Goal: Task Accomplishment & Management: Complete application form

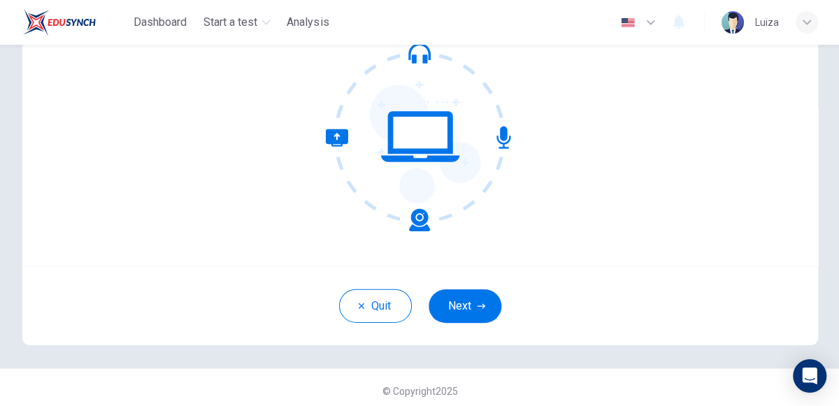
scroll to position [148, 0]
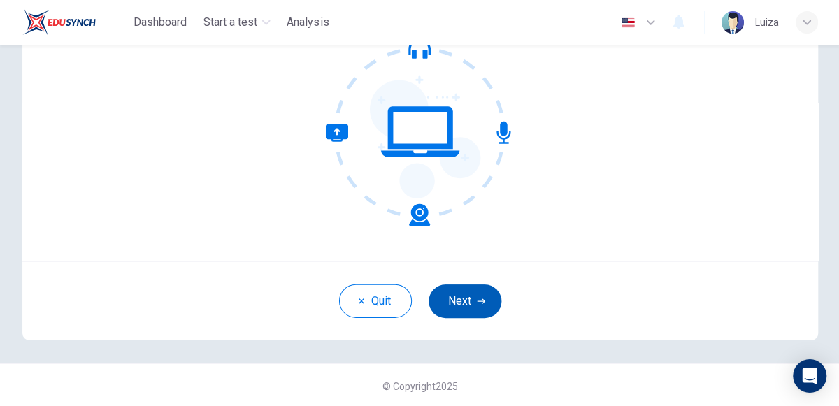
click at [478, 299] on icon "button" at bounding box center [480, 300] width 8 height 5
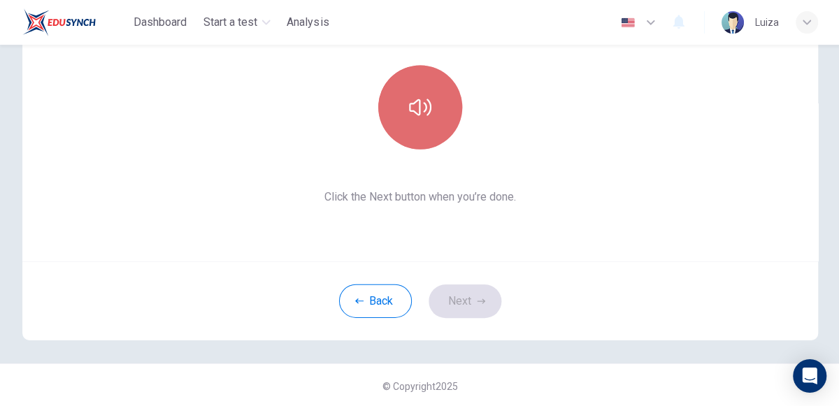
click at [444, 129] on button "button" at bounding box center [420, 107] width 84 height 84
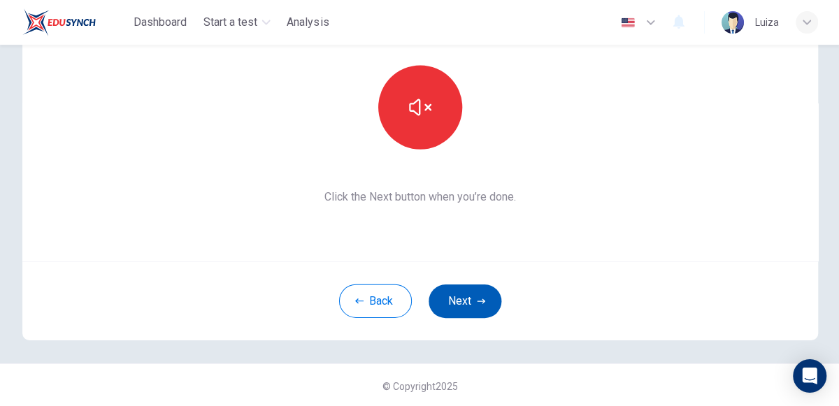
click at [480, 299] on icon "button" at bounding box center [480, 300] width 8 height 5
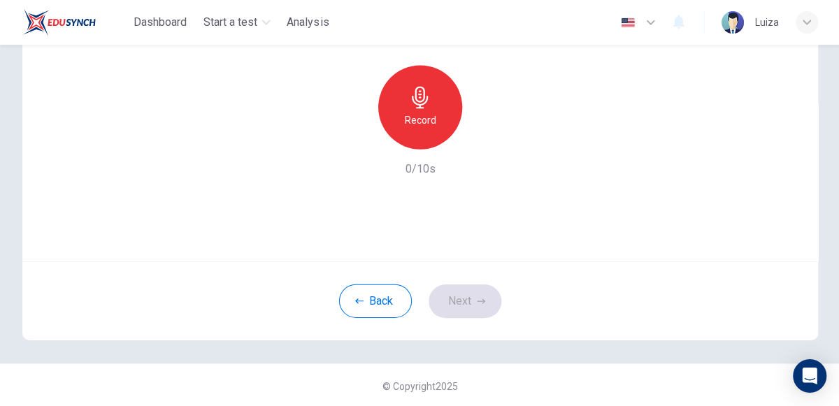
click at [431, 120] on h6 "Record" at bounding box center [419, 119] width 31 height 17
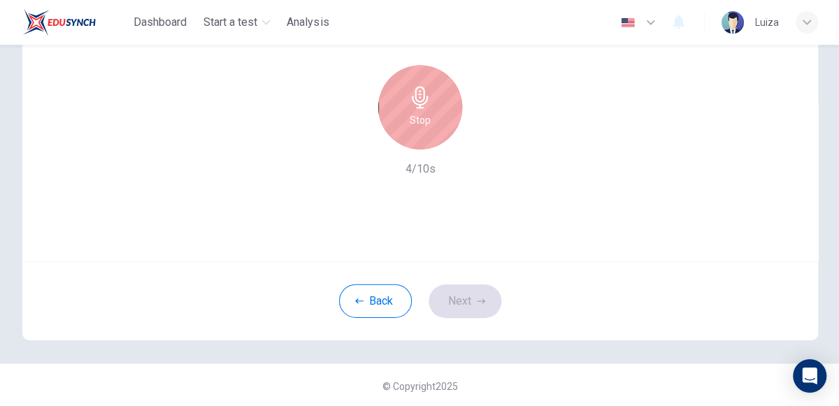
click at [441, 120] on div "Stop" at bounding box center [420, 107] width 84 height 84
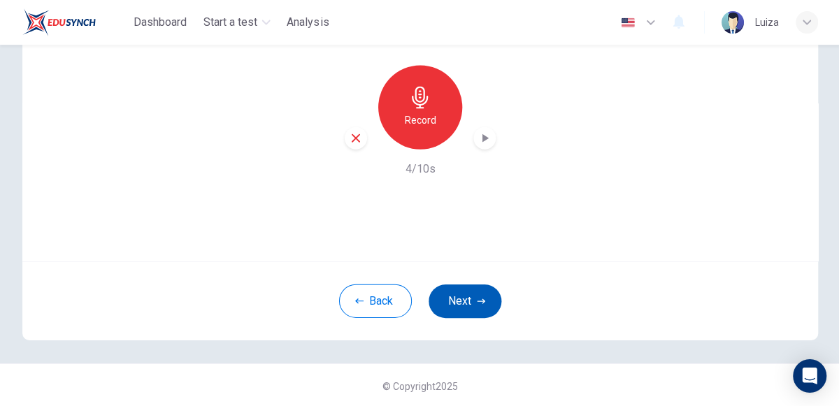
click at [466, 301] on button "Next" at bounding box center [464, 301] width 73 height 34
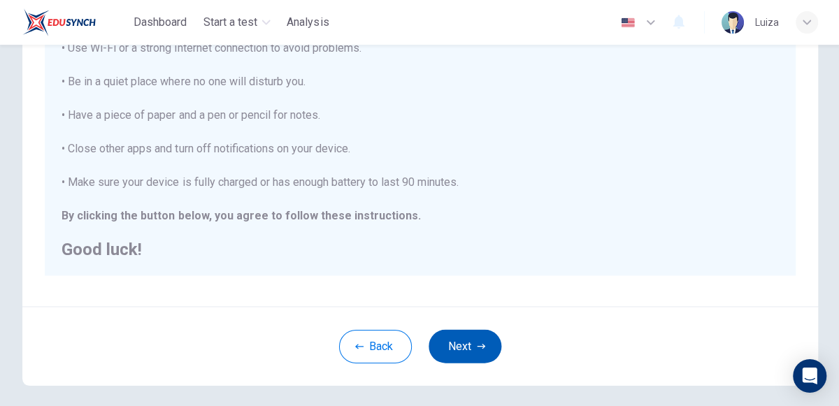
scroll to position [281, 0]
click at [480, 343] on icon "button" at bounding box center [480, 345] width 8 height 8
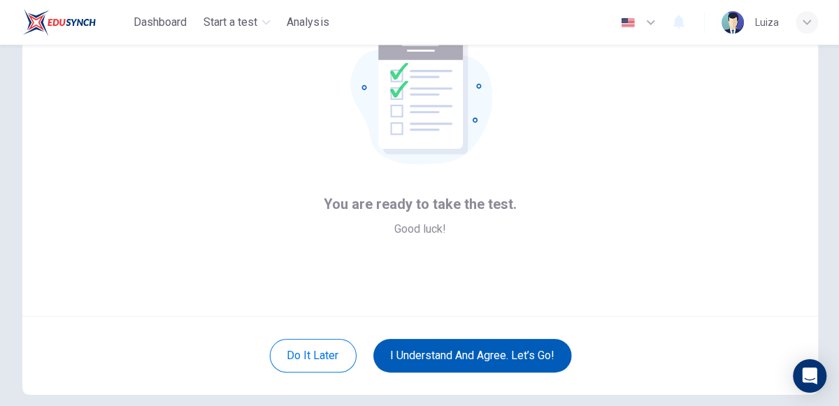
scroll to position [98, 0]
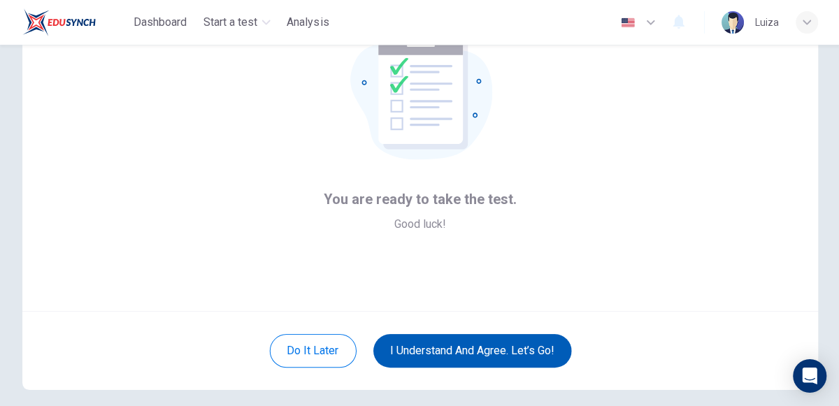
click at [516, 363] on button "I understand and agree. Let’s go!" at bounding box center [472, 351] width 198 height 34
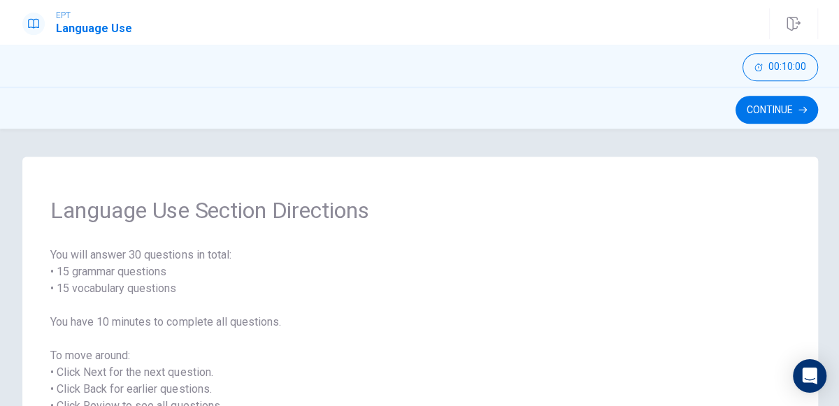
click at [787, 129] on div "Language Use Section Directions You will answer 30 questions in total: • 15 gra…" at bounding box center [419, 268] width 839 height 278
click at [798, 110] on icon "button" at bounding box center [801, 110] width 8 height 8
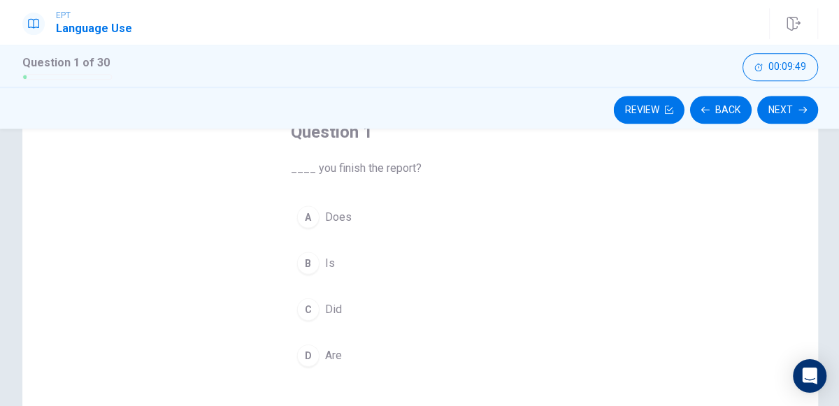
scroll to position [93, 0]
click at [307, 306] on div "C" at bounding box center [308, 309] width 22 height 22
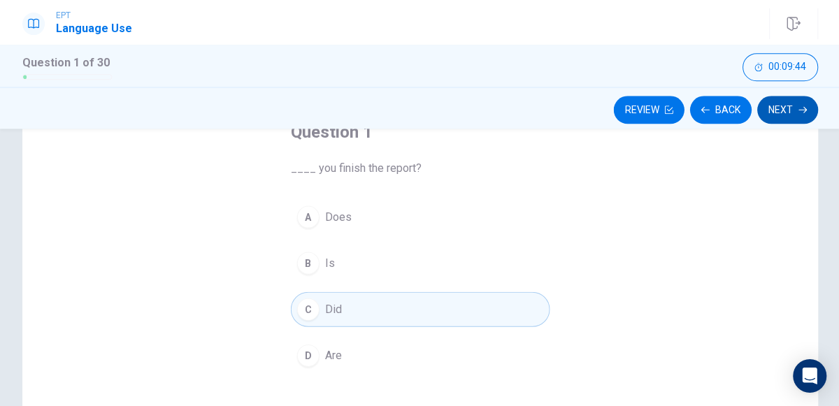
click at [799, 109] on icon "button" at bounding box center [801, 110] width 8 height 6
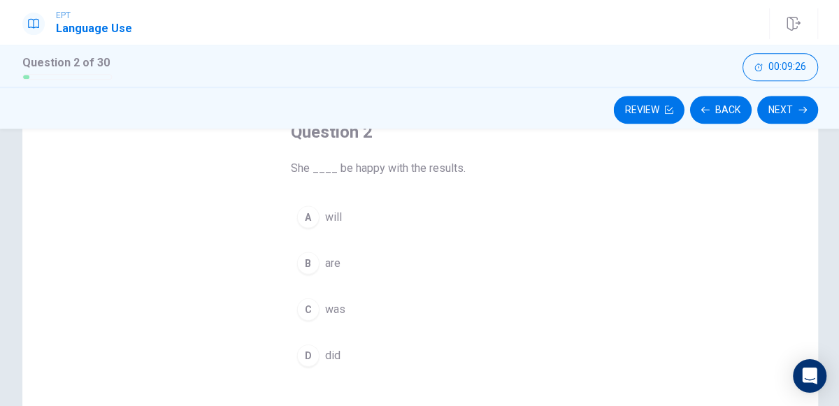
click at [317, 213] on div "A" at bounding box center [308, 217] width 22 height 22
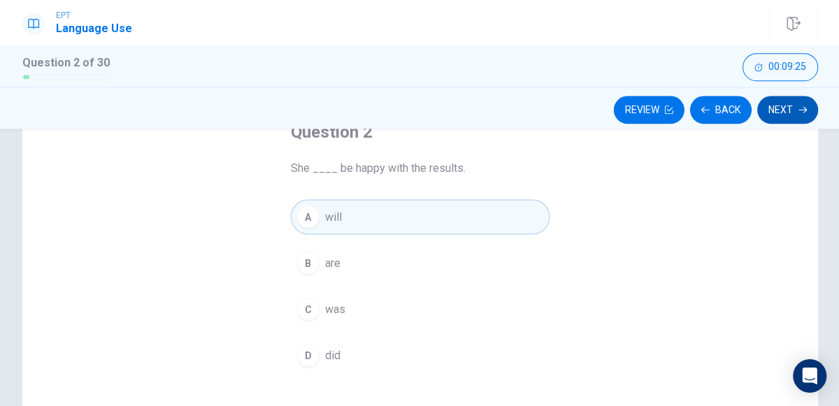
click at [785, 117] on button "Next" at bounding box center [786, 110] width 61 height 28
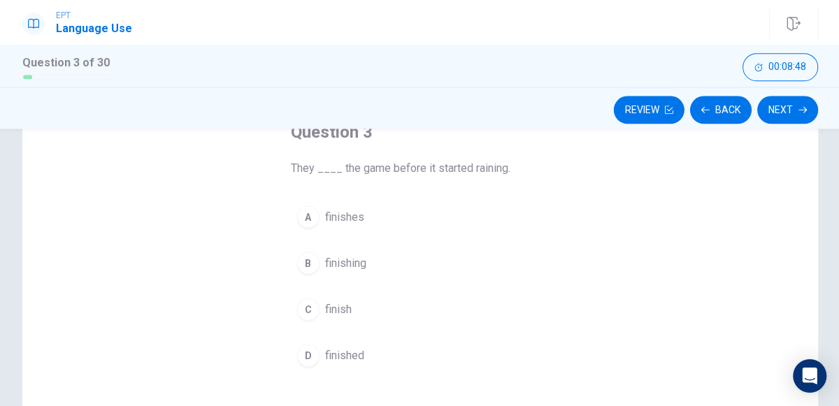
click at [317, 257] on div "B" at bounding box center [308, 263] width 22 height 22
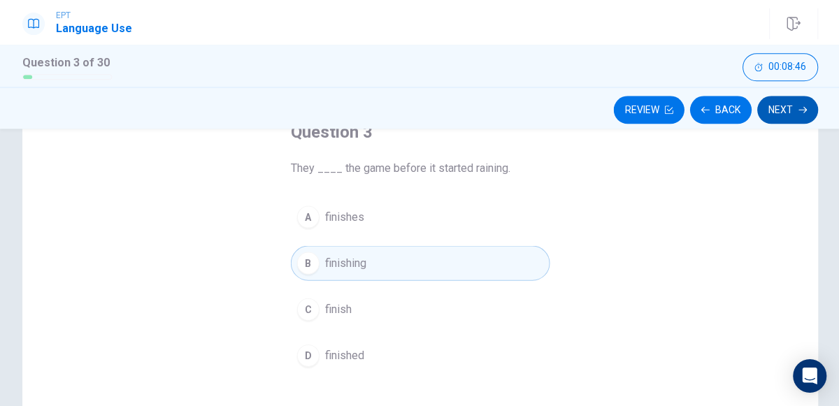
click at [787, 122] on button "Next" at bounding box center [786, 110] width 61 height 28
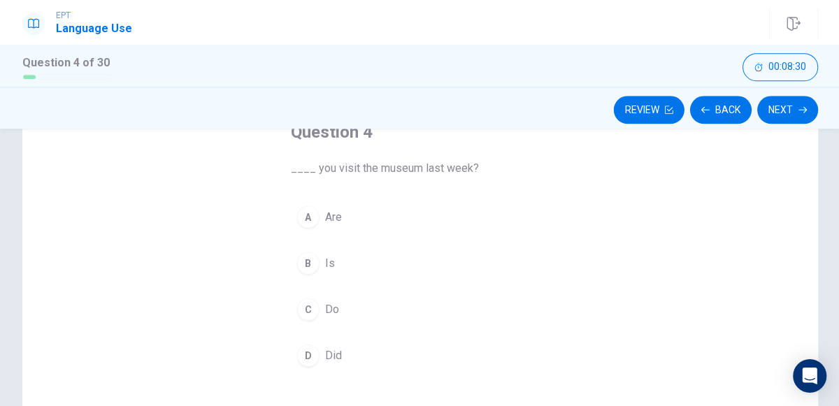
click at [308, 211] on div "A" at bounding box center [308, 217] width 22 height 22
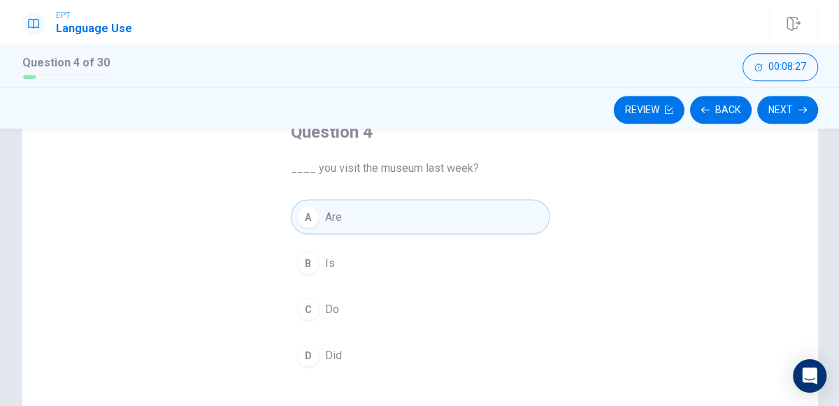
click at [340, 355] on span "Did" at bounding box center [332, 355] width 17 height 17
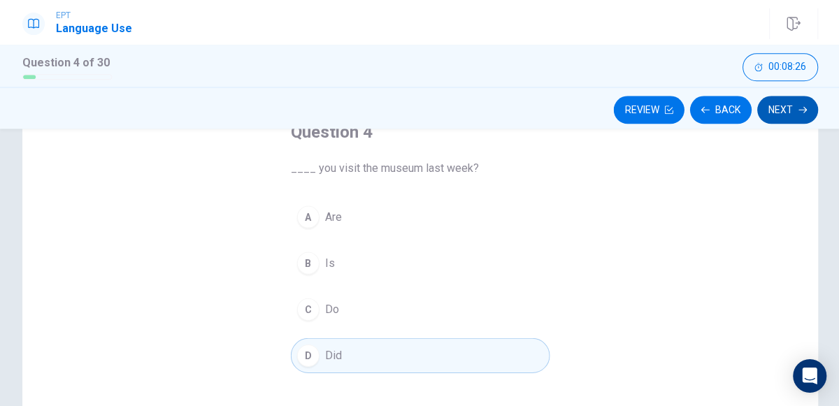
click at [778, 109] on button "Next" at bounding box center [786, 110] width 61 height 28
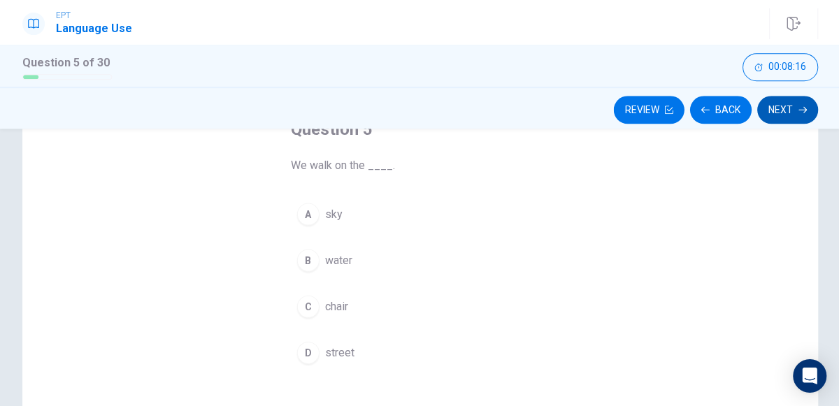
scroll to position [94, 0]
click at [324, 347] on span "street" at bounding box center [338, 353] width 29 height 17
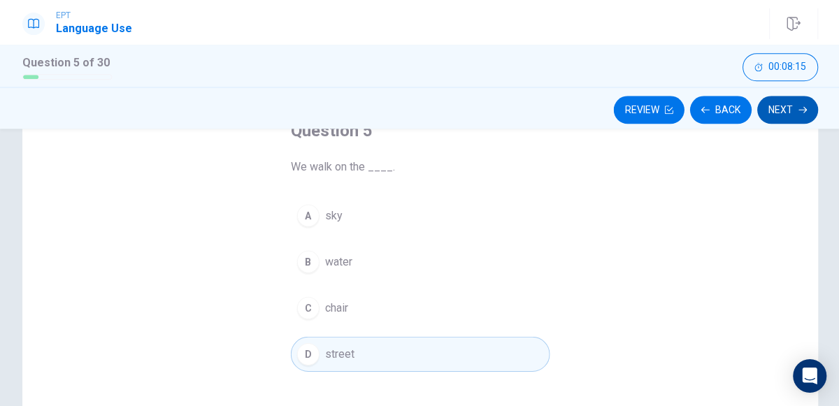
click at [783, 114] on button "Next" at bounding box center [786, 110] width 61 height 28
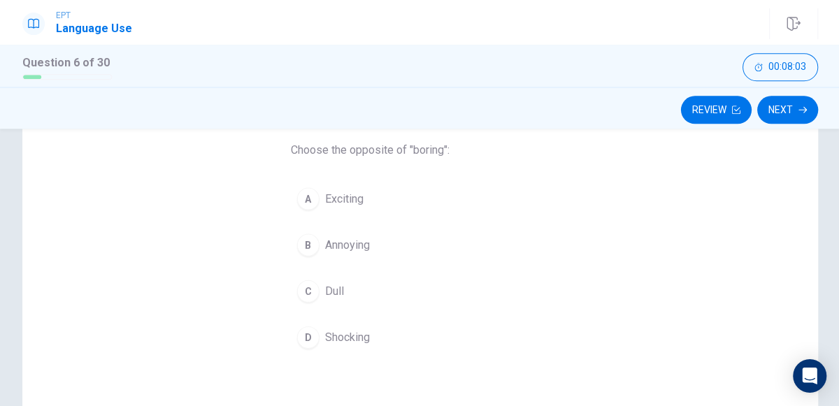
scroll to position [110, 0]
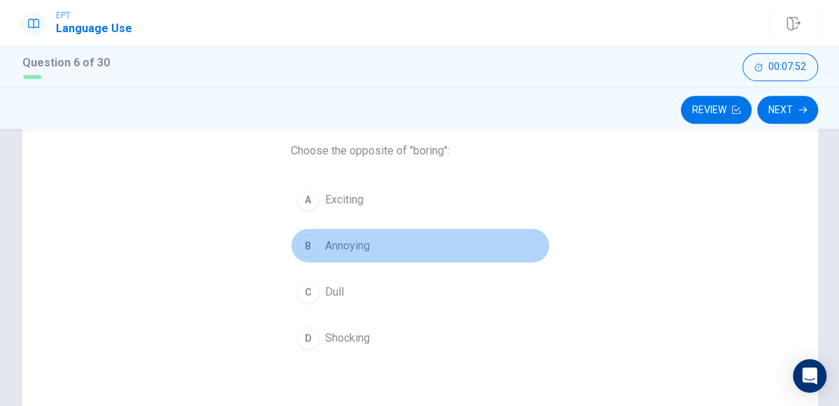
click at [392, 245] on button "B Annoying" at bounding box center [419, 245] width 259 height 35
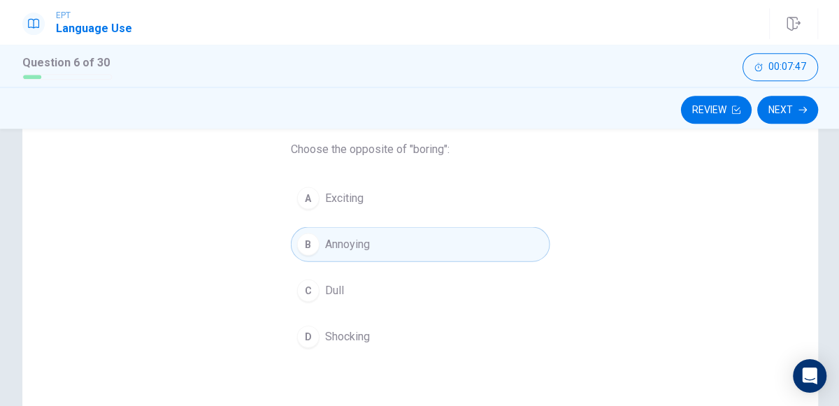
scroll to position [109, 0]
click at [373, 291] on button "C Dull" at bounding box center [419, 293] width 259 height 35
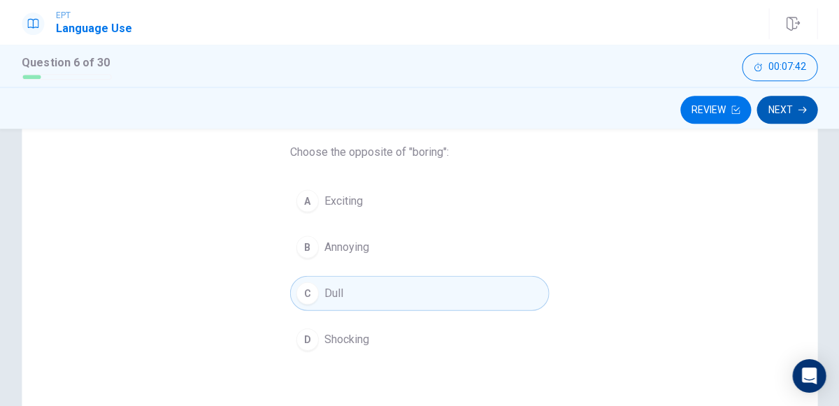
click at [775, 120] on button "Next" at bounding box center [786, 110] width 61 height 28
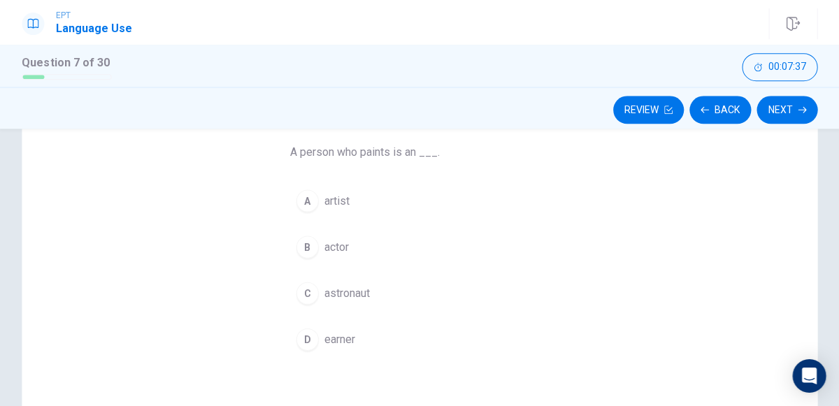
click at [348, 199] on span "artist" at bounding box center [336, 200] width 25 height 17
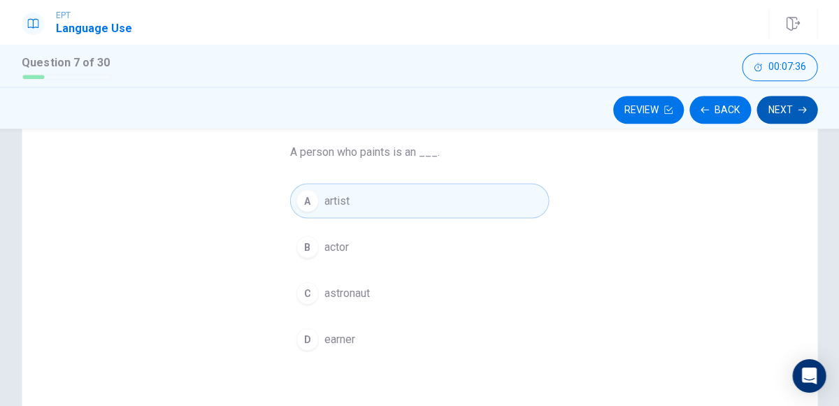
click at [784, 107] on button "Next" at bounding box center [786, 110] width 61 height 28
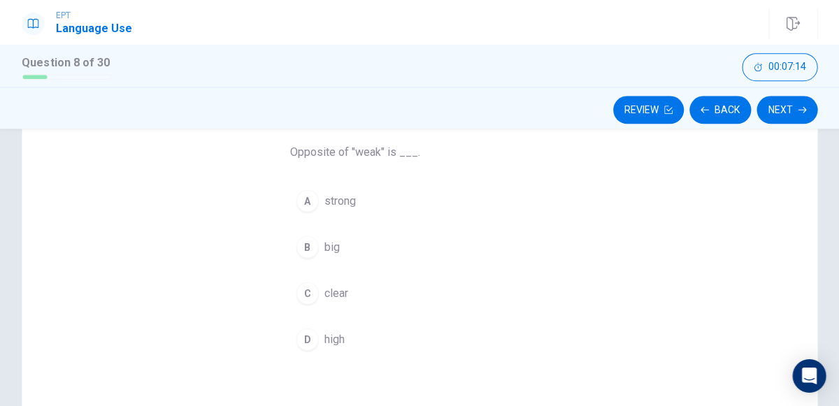
click at [459, 332] on button "D high" at bounding box center [419, 339] width 259 height 35
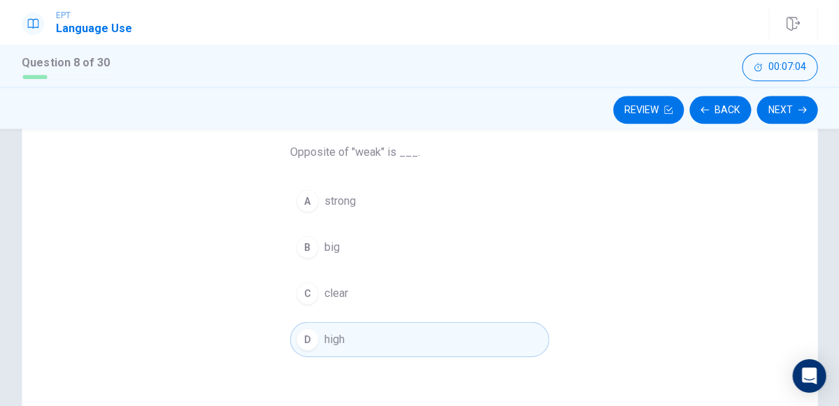
click at [594, 294] on div "Question 8 Opposite of "weak" is ___. A strong B big C clear D high" at bounding box center [419, 291] width 794 height 486
click at [473, 295] on button "C clear" at bounding box center [419, 293] width 259 height 35
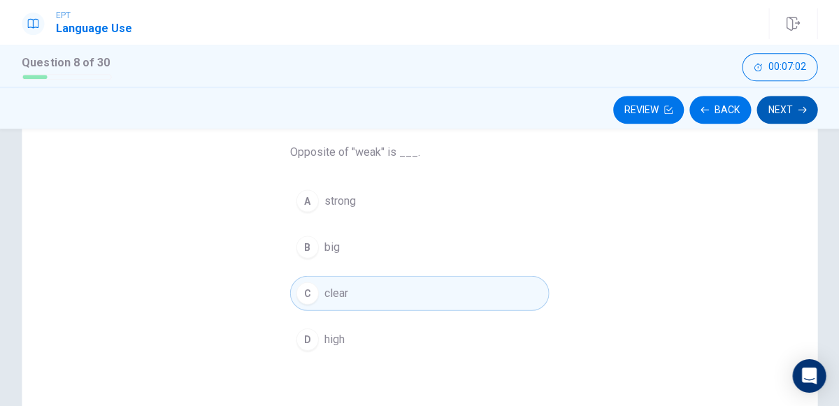
click at [797, 108] on icon "button" at bounding box center [801, 110] width 8 height 8
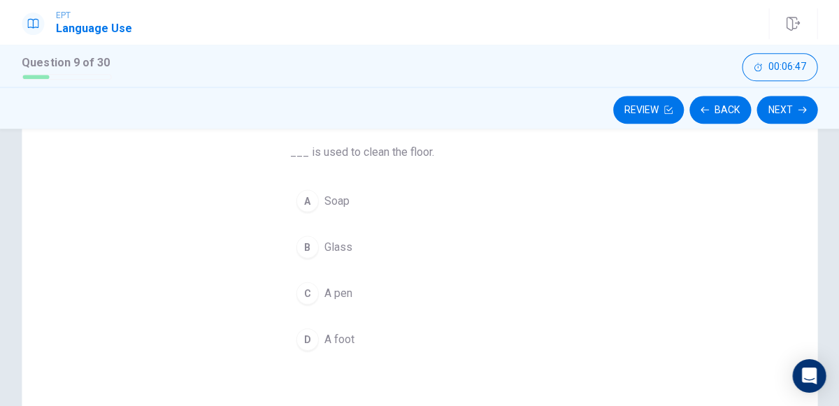
click at [330, 249] on span "Glass" at bounding box center [338, 246] width 28 height 17
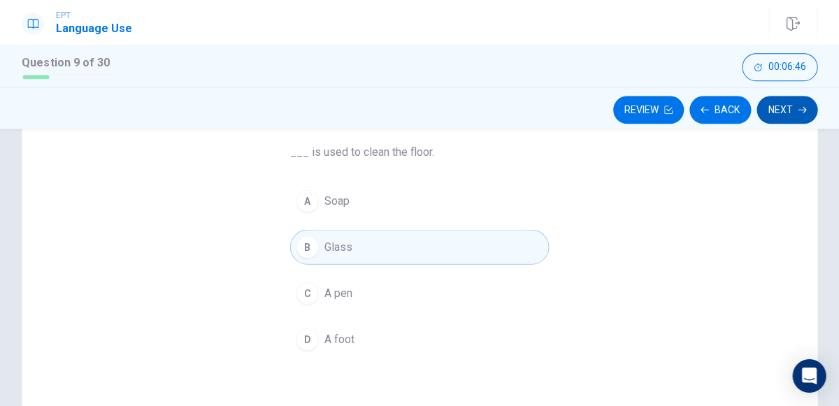
click at [799, 109] on icon "button" at bounding box center [801, 110] width 8 height 6
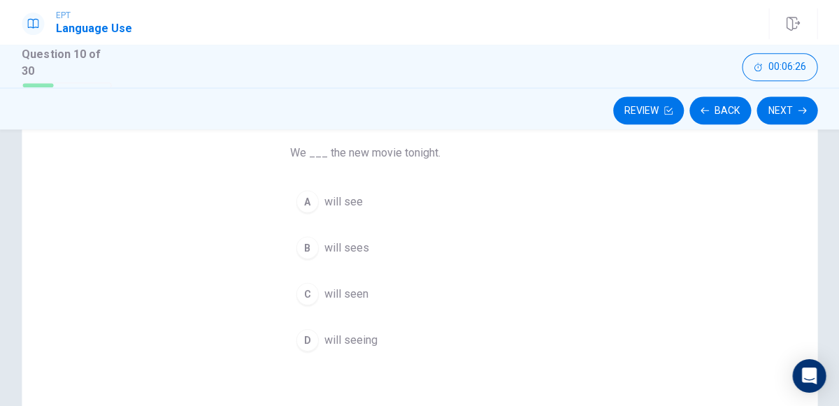
click at [353, 198] on span "will see" at bounding box center [343, 201] width 38 height 17
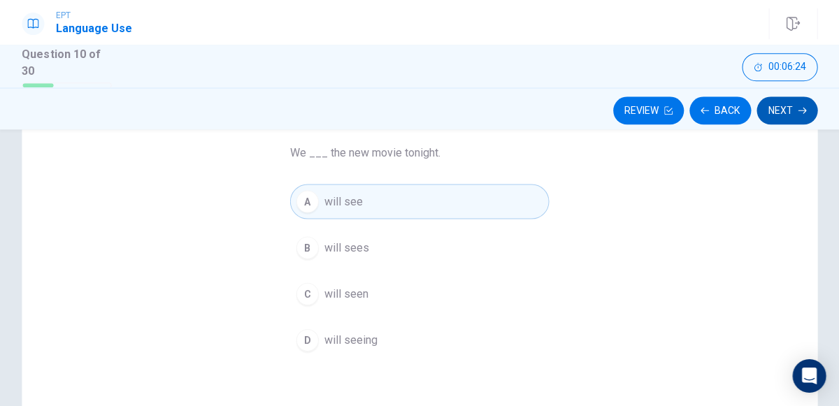
click at [785, 115] on button "Next" at bounding box center [786, 111] width 61 height 28
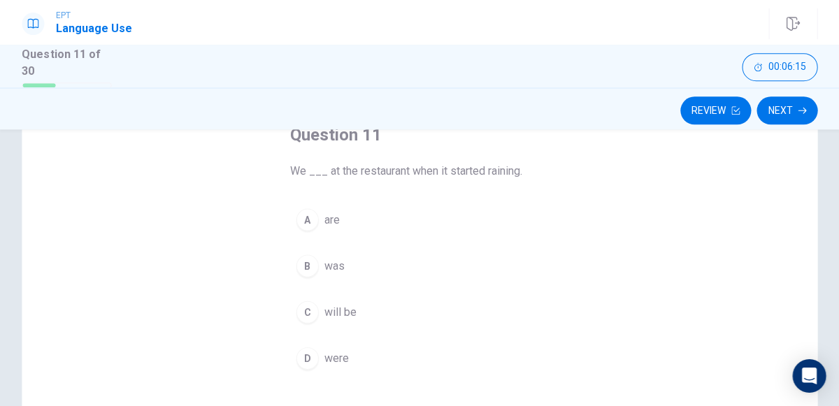
scroll to position [87, 0]
click at [360, 280] on button "B was" at bounding box center [419, 269] width 259 height 35
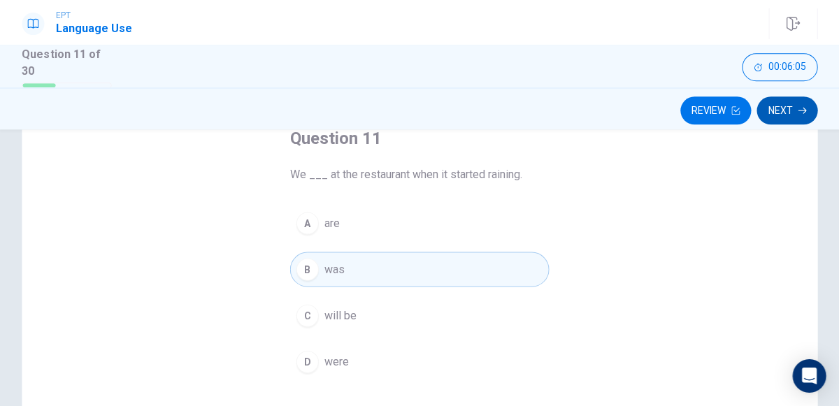
click at [783, 115] on button "Next" at bounding box center [786, 111] width 61 height 28
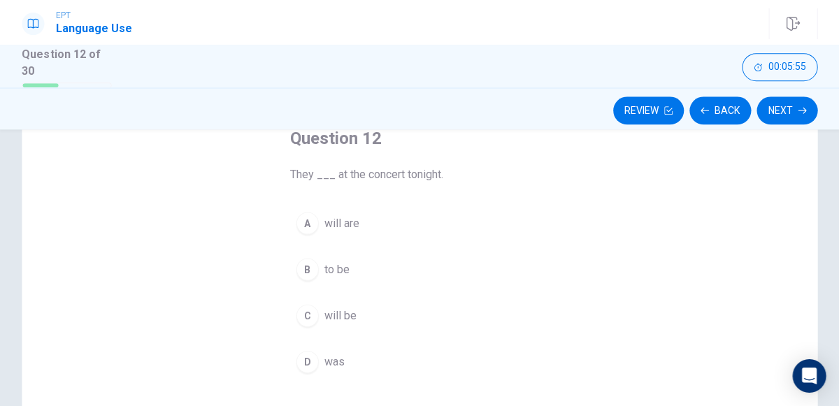
click at [367, 312] on button "C will be" at bounding box center [419, 315] width 259 height 35
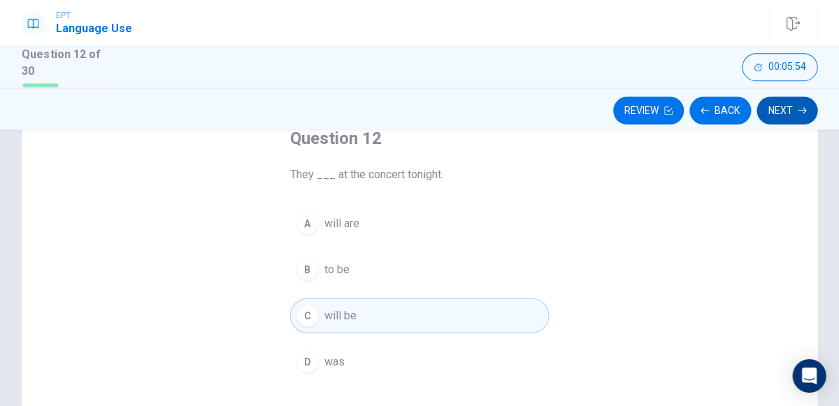
click at [781, 110] on button "Next" at bounding box center [786, 111] width 61 height 28
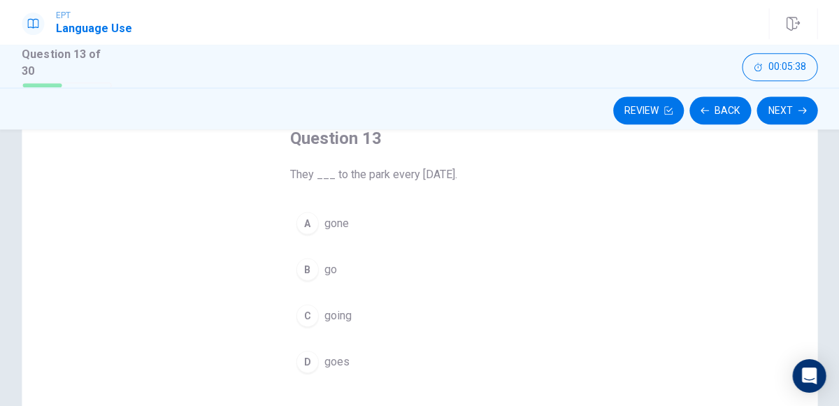
click at [347, 359] on span "goes" at bounding box center [336, 361] width 25 height 17
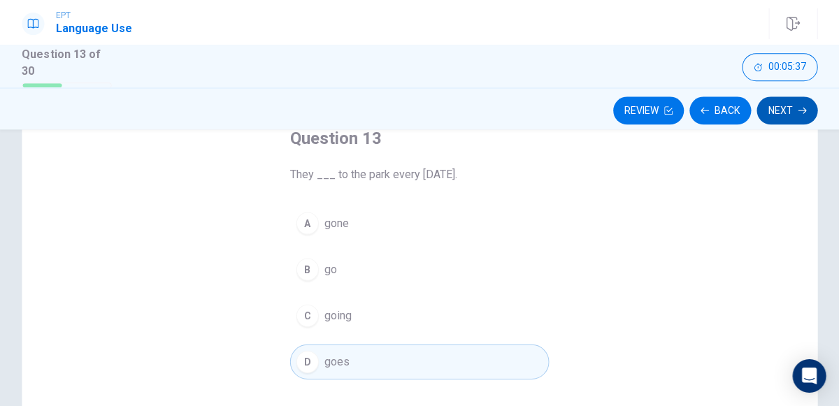
click at [797, 109] on icon "button" at bounding box center [801, 110] width 8 height 6
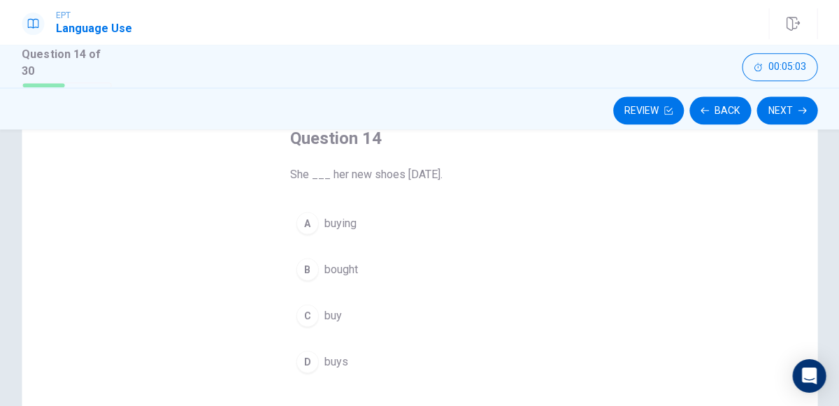
click at [336, 313] on span "buy" at bounding box center [332, 315] width 17 height 17
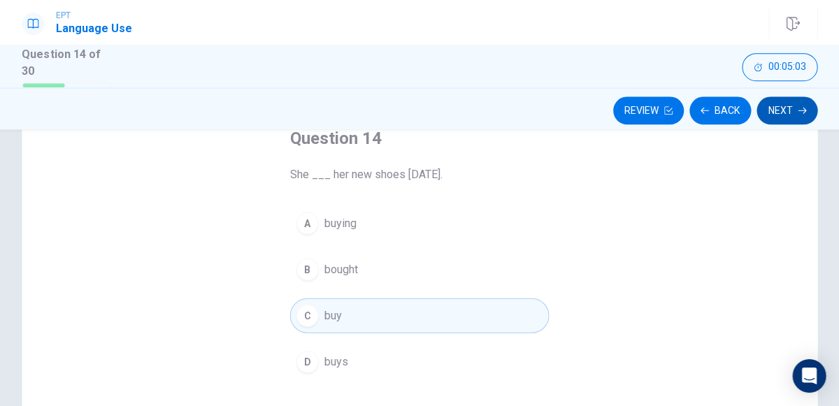
click at [771, 113] on button "Next" at bounding box center [786, 111] width 61 height 28
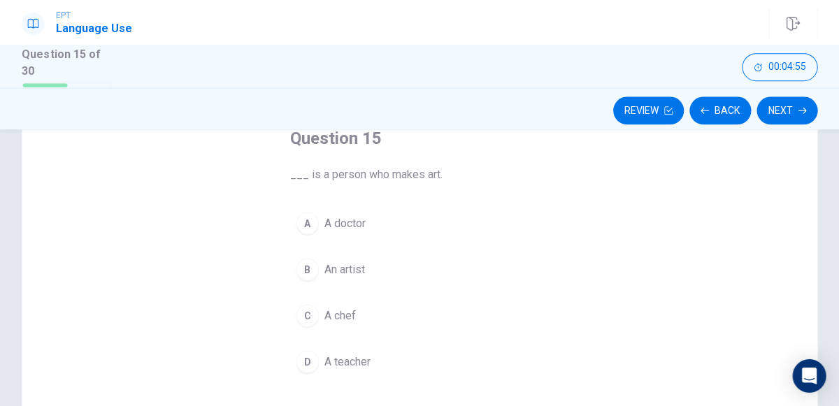
click at [362, 265] on span "An artist" at bounding box center [344, 269] width 41 height 17
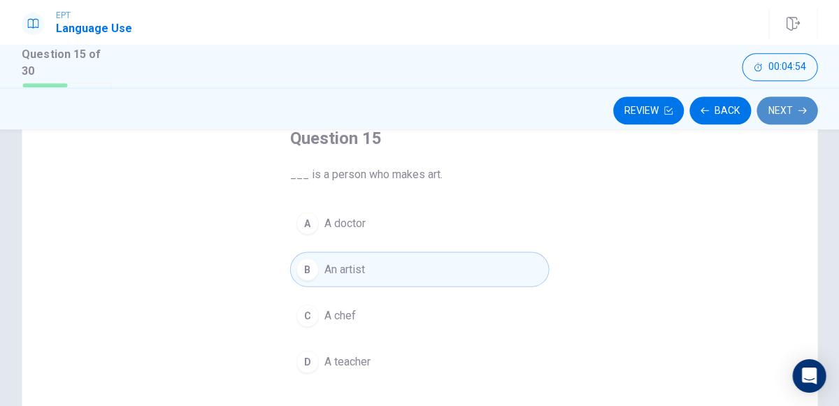
click at [782, 102] on button "Next" at bounding box center [786, 111] width 61 height 28
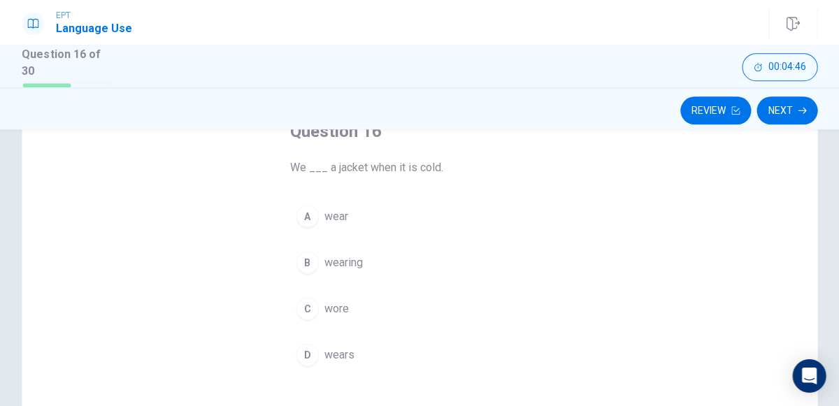
scroll to position [94, 0]
click at [434, 226] on button "A wear" at bounding box center [419, 216] width 259 height 35
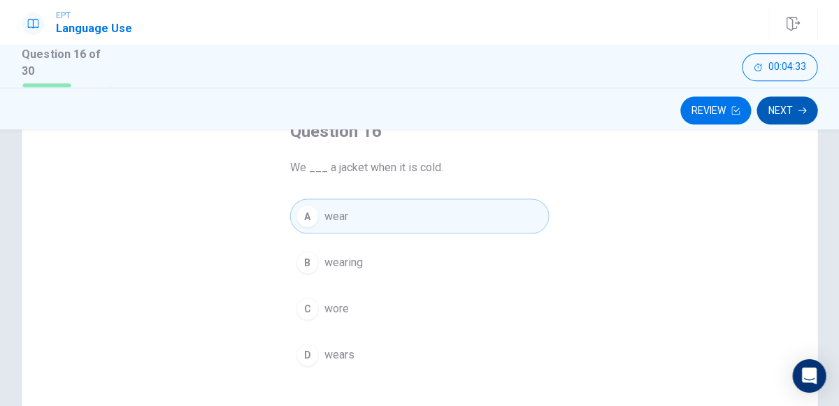
click at [769, 106] on button "Next" at bounding box center [786, 111] width 61 height 28
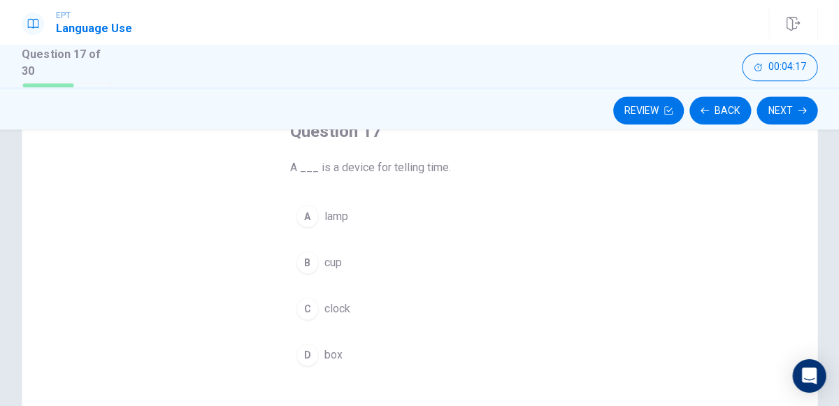
click at [347, 306] on span "clock" at bounding box center [337, 308] width 26 height 17
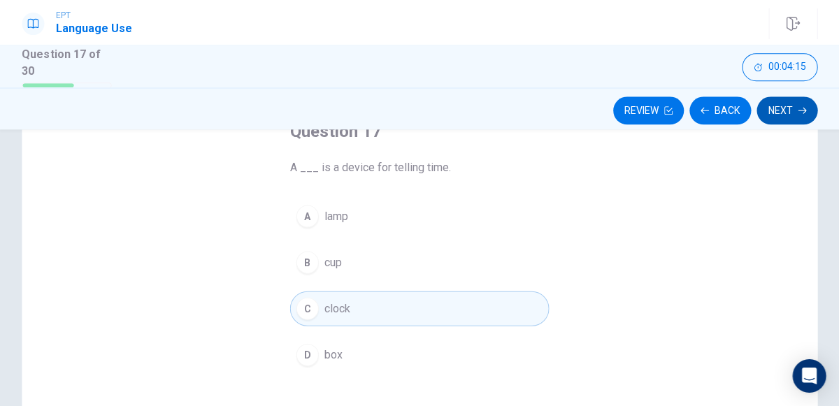
click at [799, 109] on icon "button" at bounding box center [801, 110] width 8 height 6
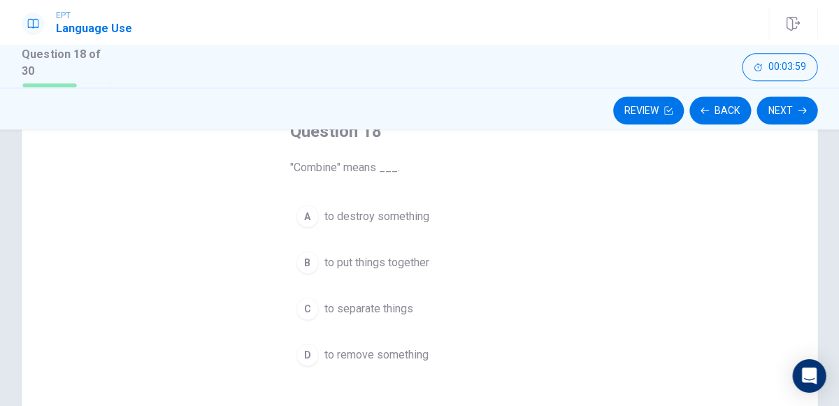
click at [427, 261] on span "to put things together" at bounding box center [376, 262] width 105 height 17
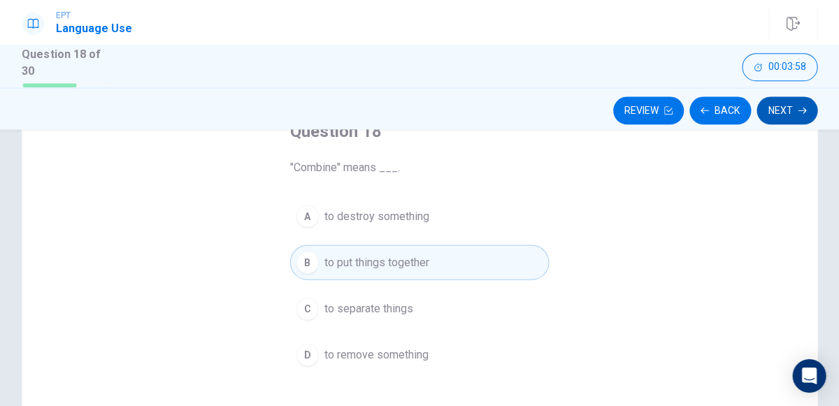
click at [785, 109] on button "Next" at bounding box center [786, 111] width 61 height 28
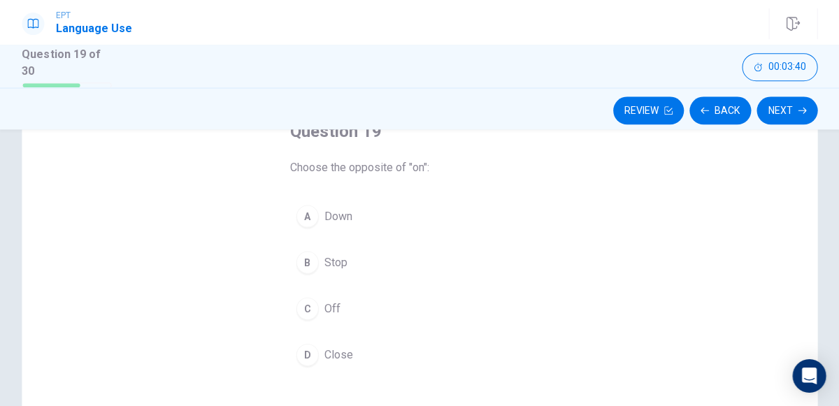
click at [353, 301] on button "C Off" at bounding box center [419, 308] width 259 height 35
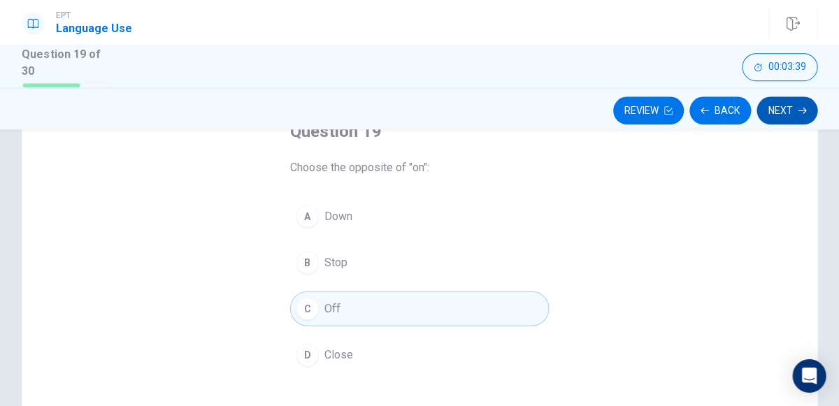
click at [776, 113] on button "Next" at bounding box center [786, 111] width 61 height 28
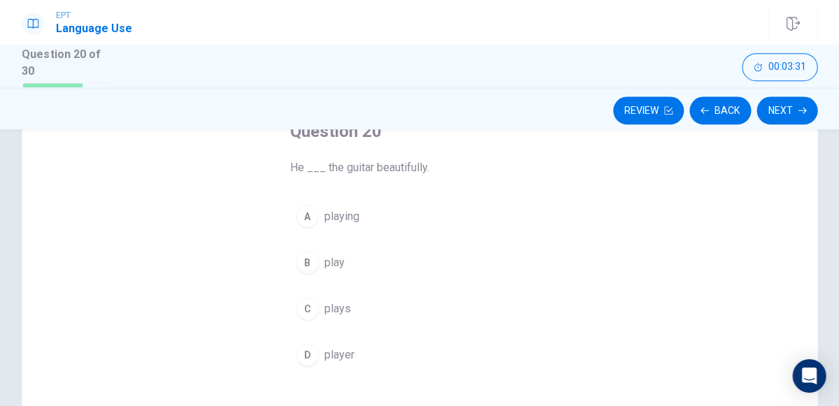
click at [345, 314] on span "plays" at bounding box center [337, 308] width 27 height 17
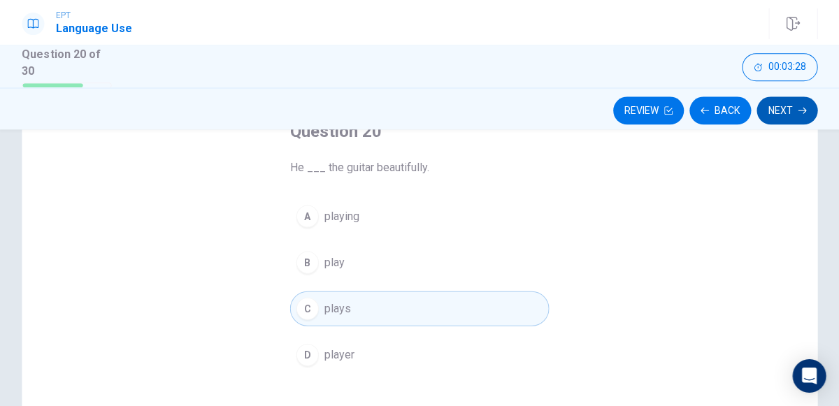
click at [787, 120] on button "Next" at bounding box center [786, 111] width 61 height 28
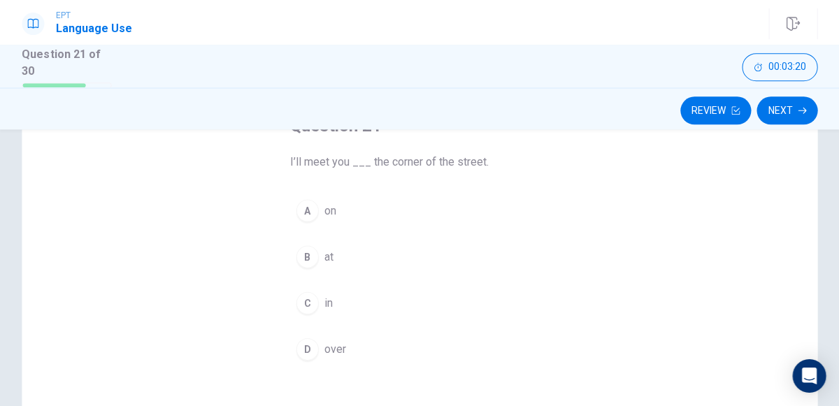
scroll to position [101, 0]
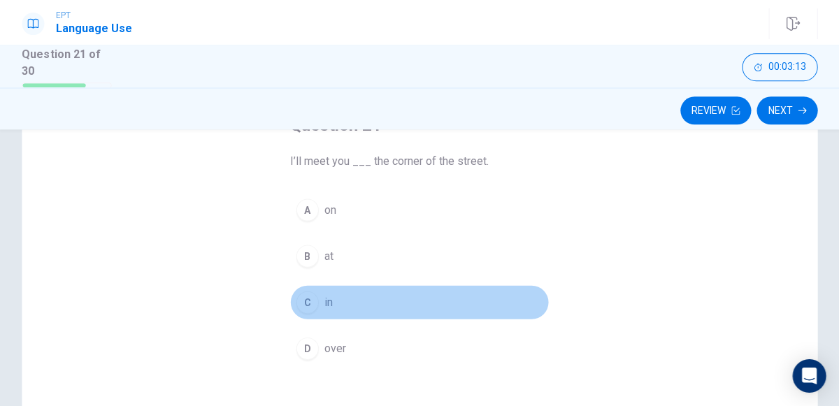
click at [383, 301] on button "C in" at bounding box center [419, 302] width 259 height 35
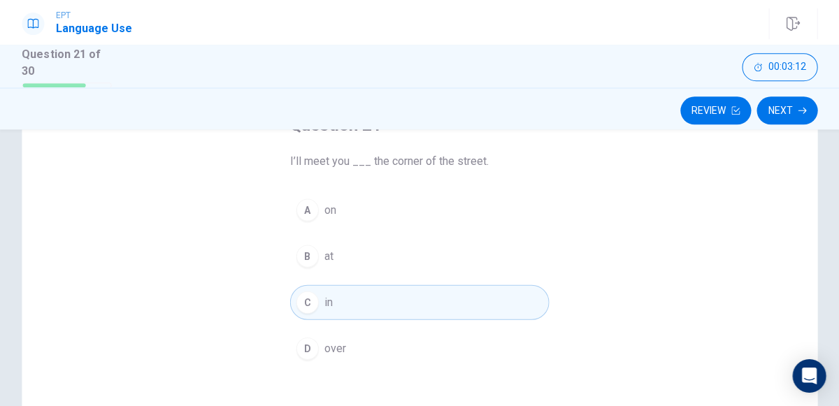
click at [402, 256] on button "B at" at bounding box center [419, 255] width 259 height 35
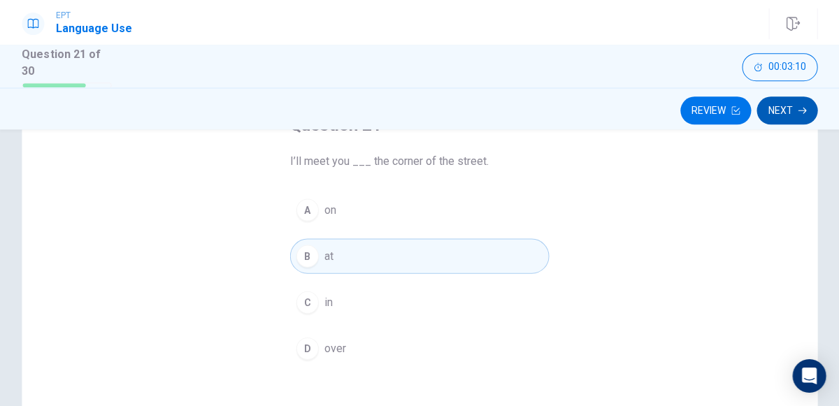
click at [801, 109] on icon "button" at bounding box center [801, 110] width 8 height 6
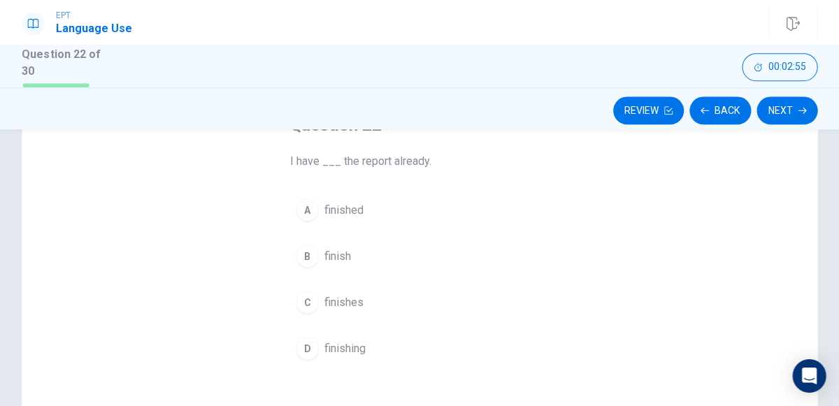
click at [431, 212] on button "A finished" at bounding box center [419, 209] width 259 height 35
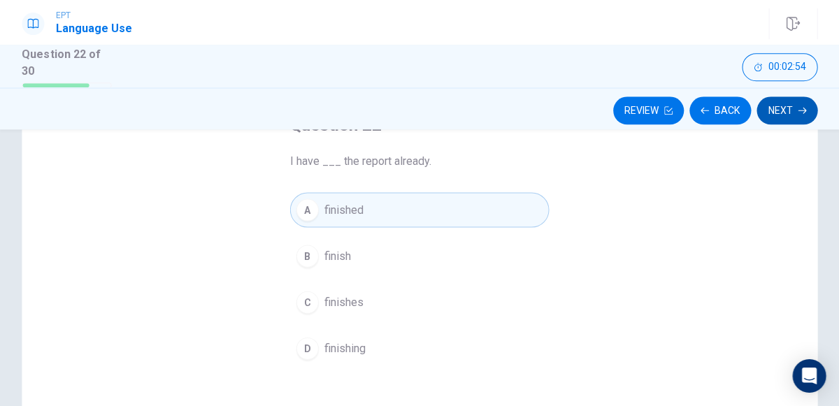
click at [785, 114] on button "Next" at bounding box center [786, 111] width 61 height 28
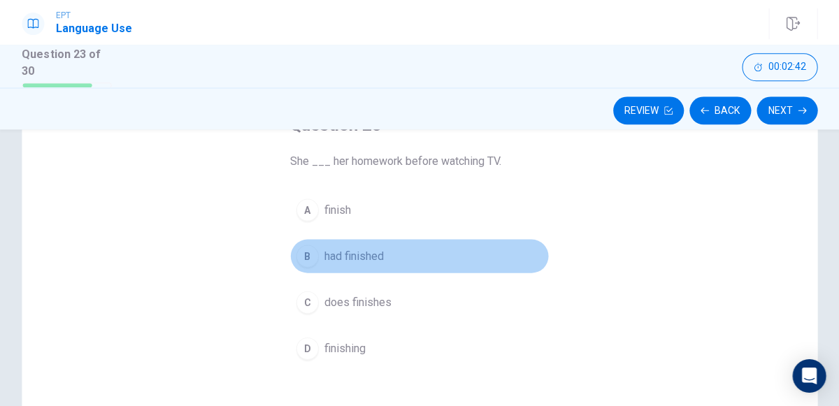
click at [416, 252] on button "B had finished" at bounding box center [419, 255] width 259 height 35
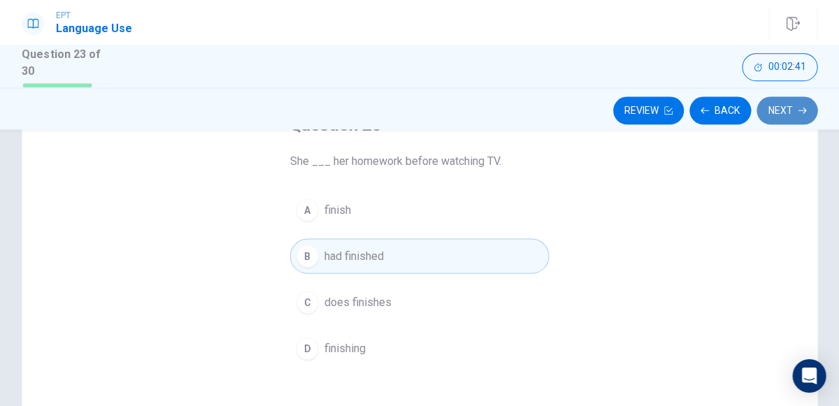
click at [801, 109] on icon "button" at bounding box center [801, 110] width 8 height 6
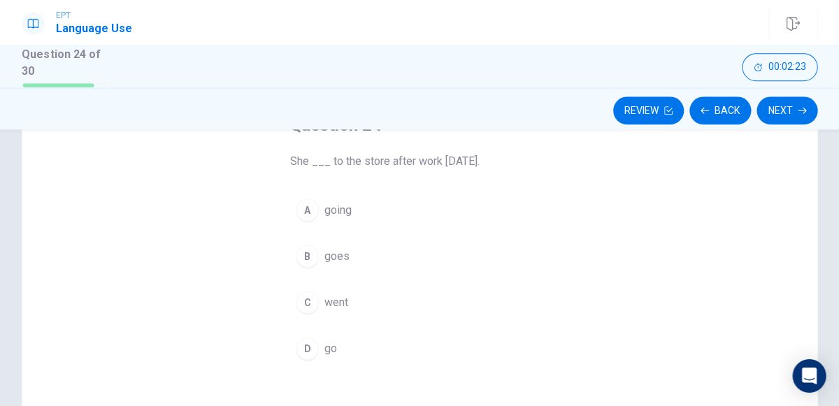
click at [344, 256] on span "goes" at bounding box center [336, 256] width 25 height 17
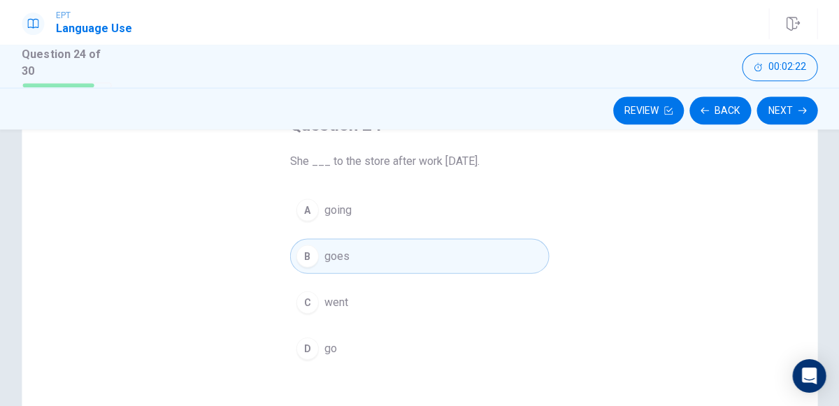
click at [360, 311] on button "C went" at bounding box center [419, 302] width 259 height 35
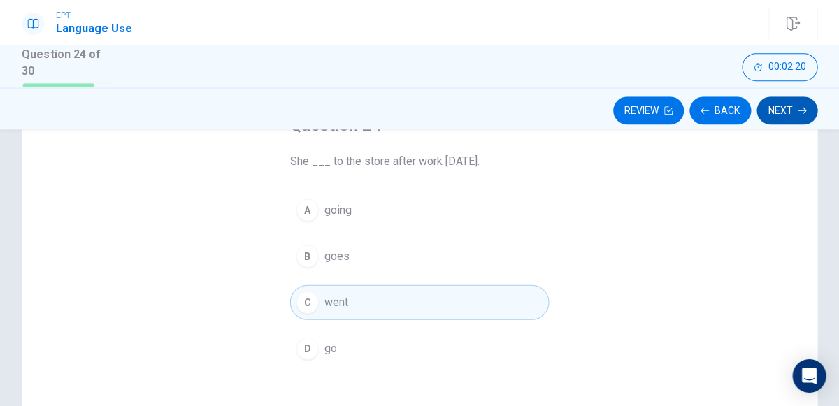
click at [799, 109] on icon "button" at bounding box center [801, 110] width 8 height 6
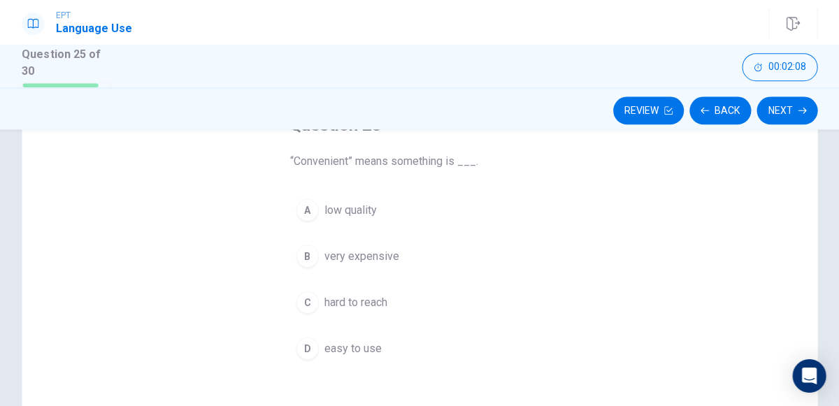
click at [394, 259] on span "very expensive" at bounding box center [361, 256] width 75 height 17
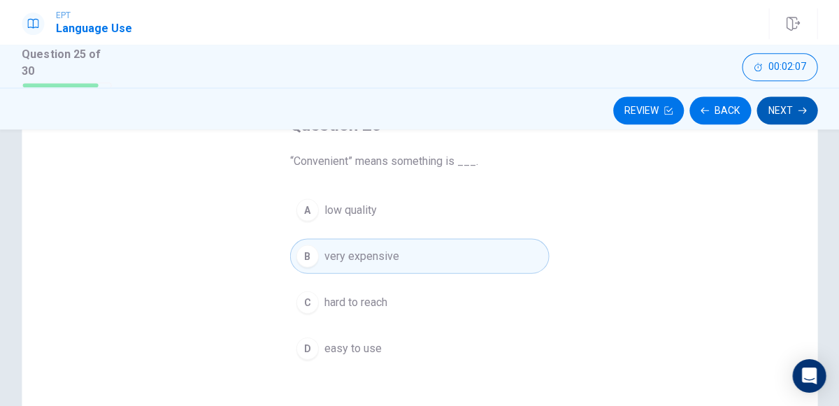
click at [798, 112] on icon "button" at bounding box center [801, 110] width 8 height 8
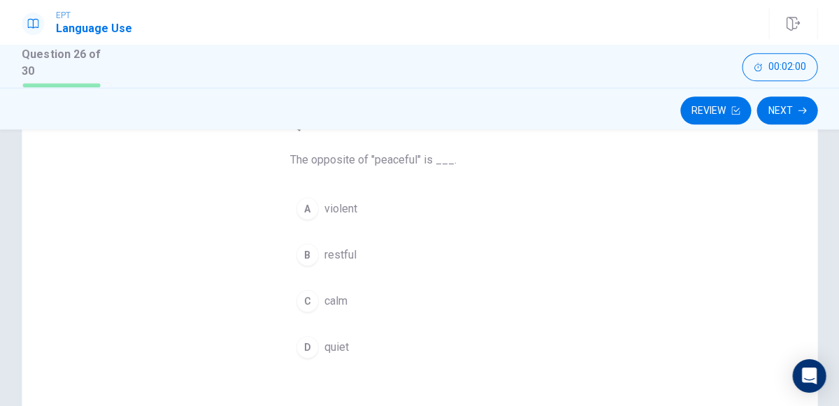
scroll to position [104, 0]
click at [350, 253] on span "restful" at bounding box center [340, 253] width 32 height 17
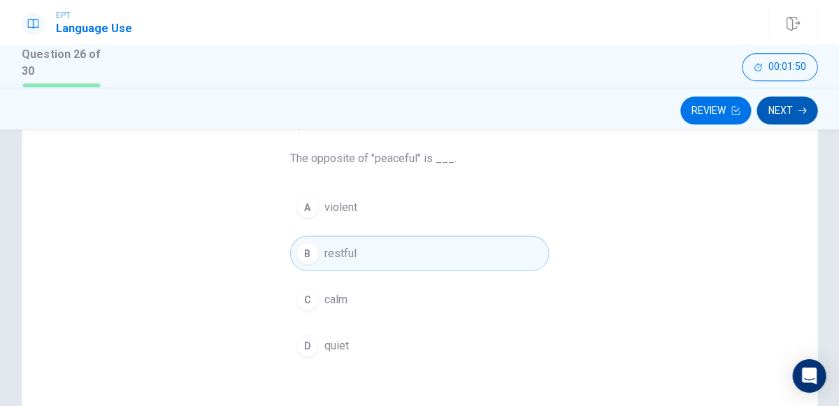
click at [797, 109] on icon "button" at bounding box center [801, 110] width 8 height 8
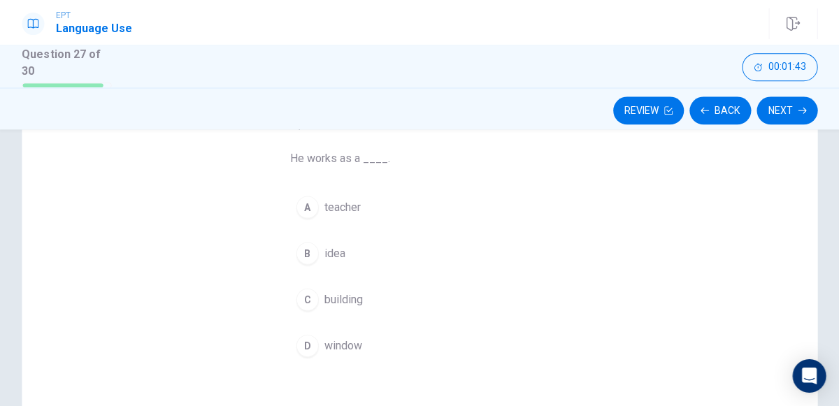
click at [308, 200] on div "A" at bounding box center [308, 207] width 22 height 22
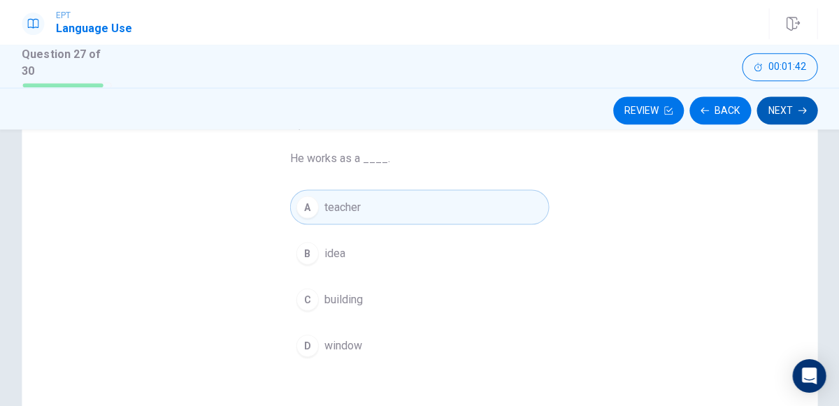
click at [799, 109] on icon "button" at bounding box center [801, 110] width 8 height 6
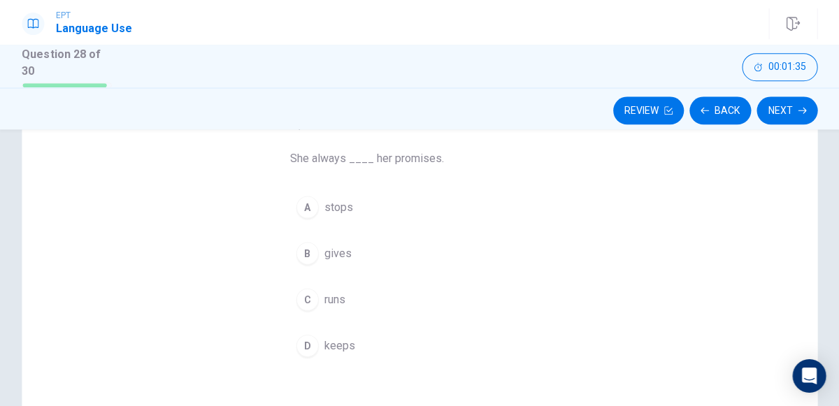
click at [343, 338] on span "keeps" at bounding box center [339, 345] width 31 height 17
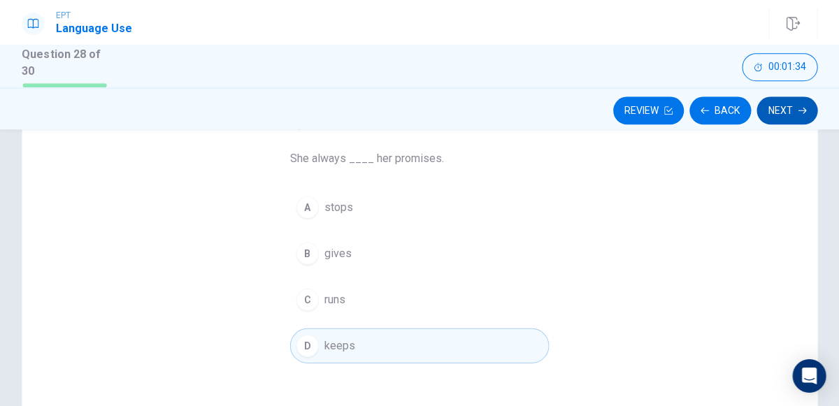
click at [776, 114] on button "Next" at bounding box center [786, 111] width 61 height 28
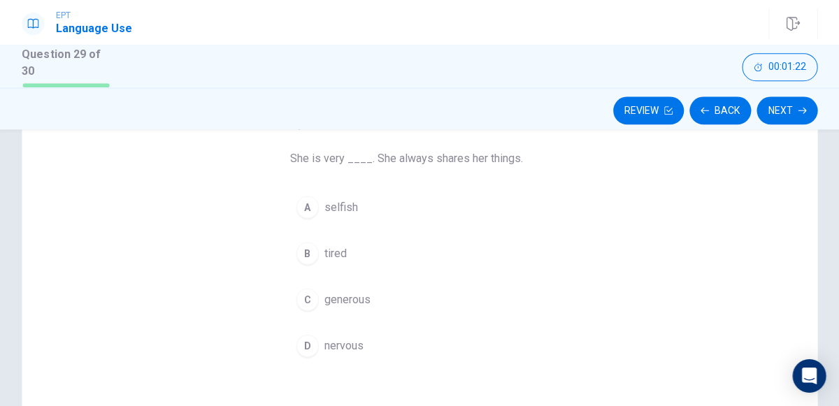
click at [345, 296] on span "generous" at bounding box center [347, 299] width 46 height 17
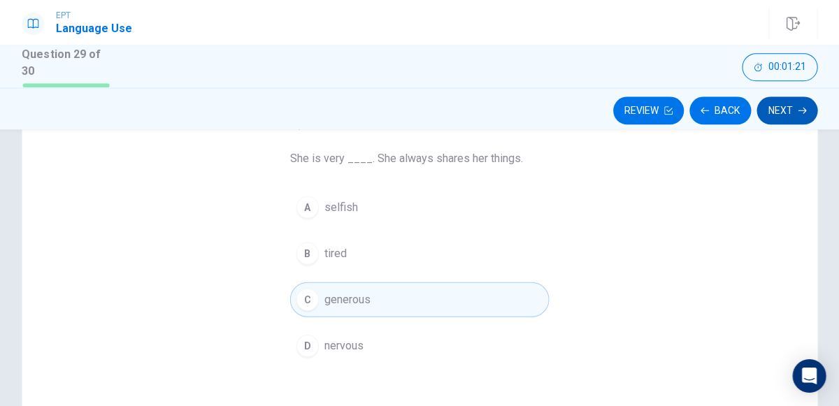
click at [799, 109] on icon "button" at bounding box center [801, 110] width 8 height 6
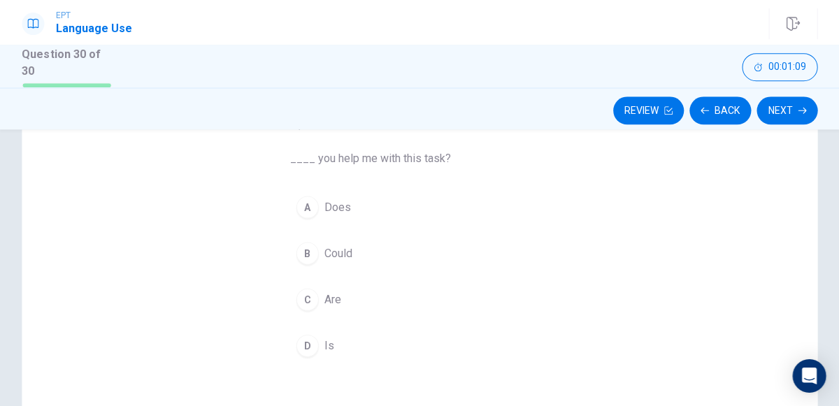
click at [336, 254] on span "Could" at bounding box center [338, 253] width 28 height 17
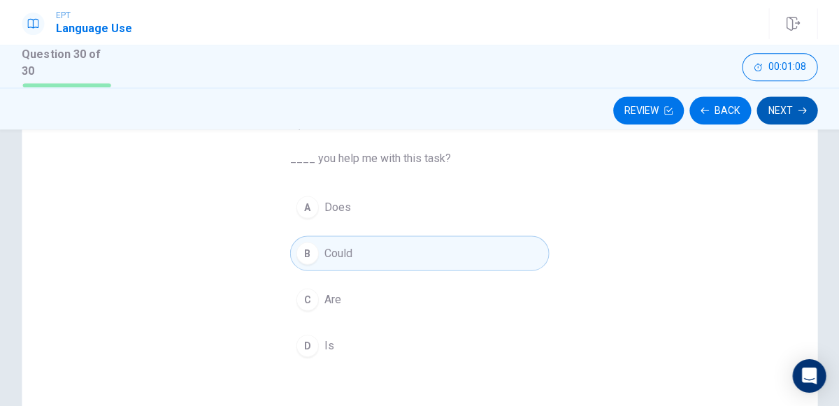
click at [799, 109] on icon "button" at bounding box center [801, 110] width 8 height 6
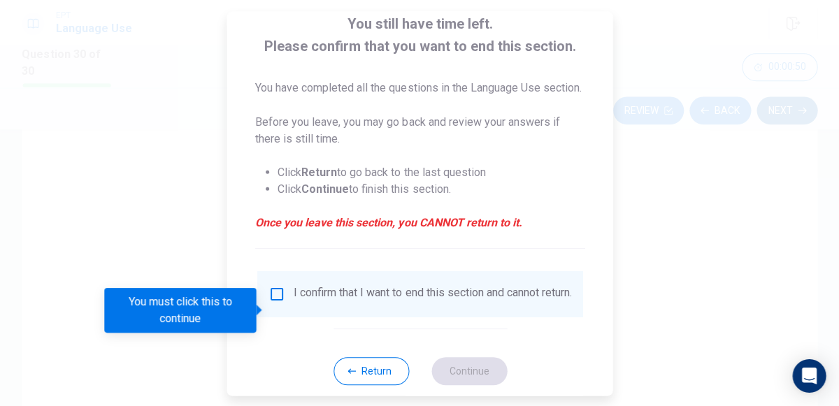
scroll to position [90, 0]
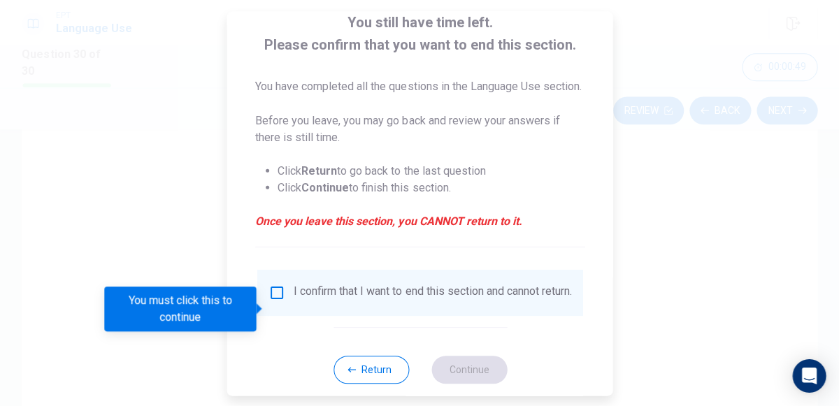
click at [299, 301] on div "I confirm that I want to end this section and cannot return." at bounding box center [433, 292] width 278 height 17
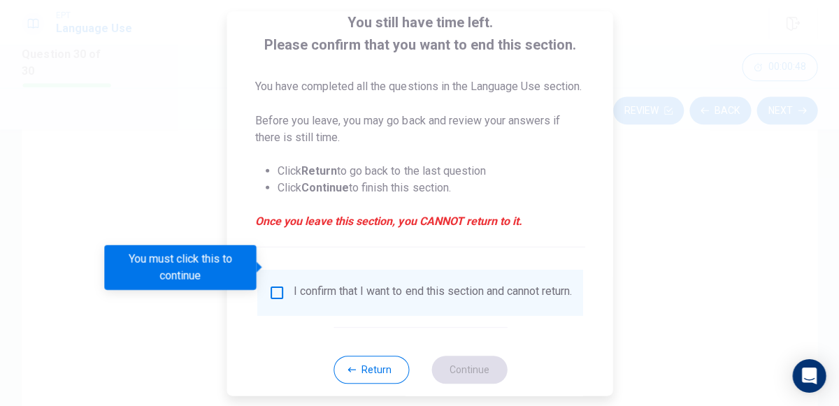
scroll to position [131, 0]
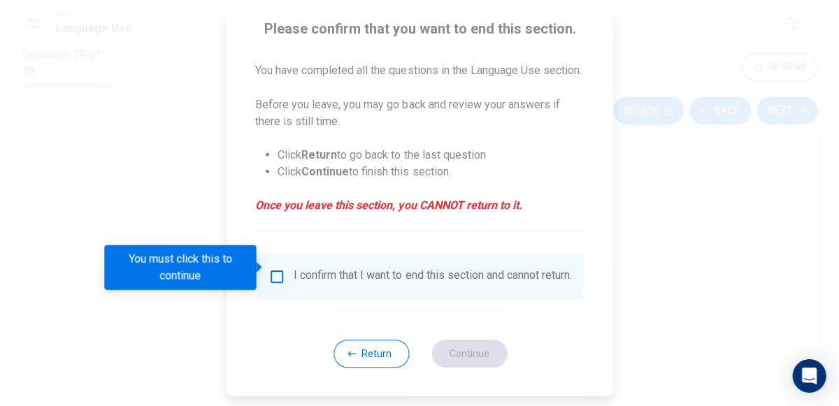
click at [278, 268] on input "You must click this to continue" at bounding box center [277, 276] width 17 height 17
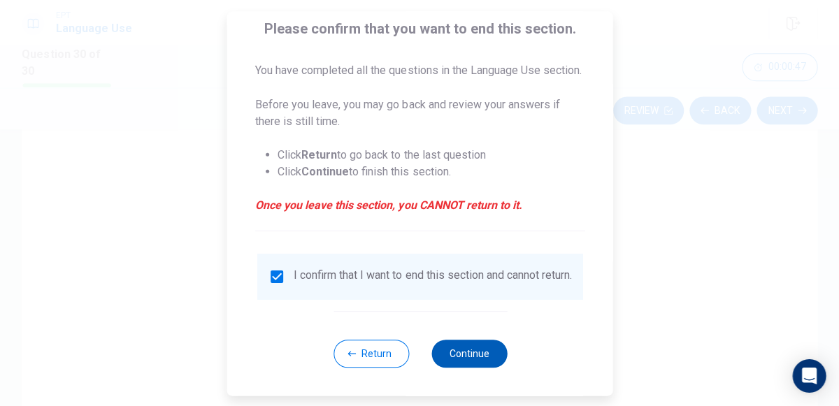
click at [466, 345] on button "Continue" at bounding box center [469, 353] width 76 height 28
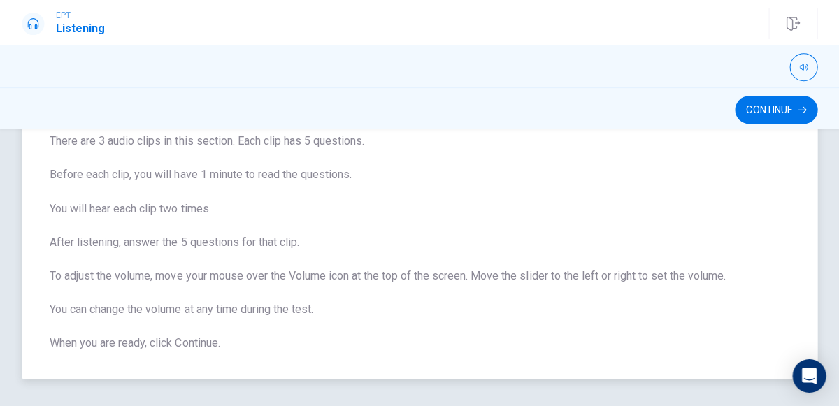
scroll to position [100, 0]
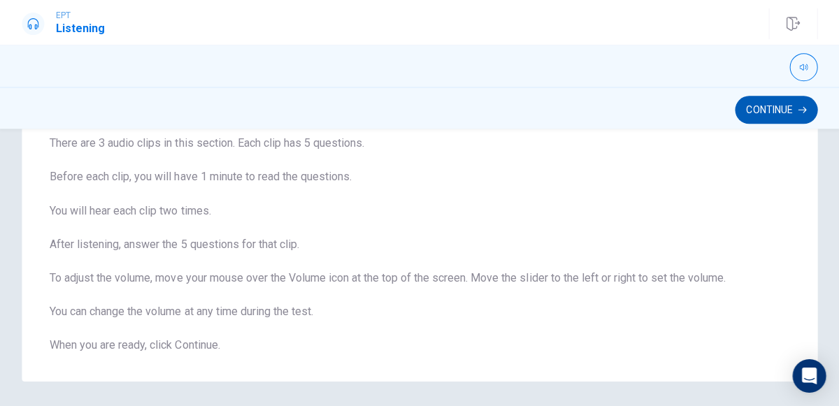
click at [768, 99] on button "Continue" at bounding box center [775, 110] width 83 height 28
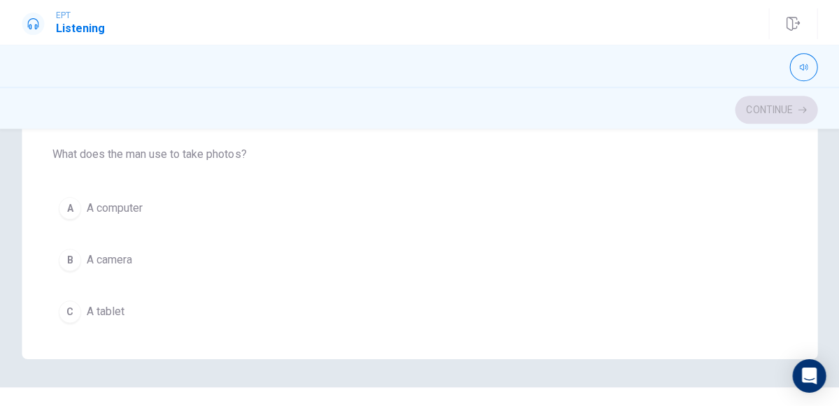
scroll to position [742, 0]
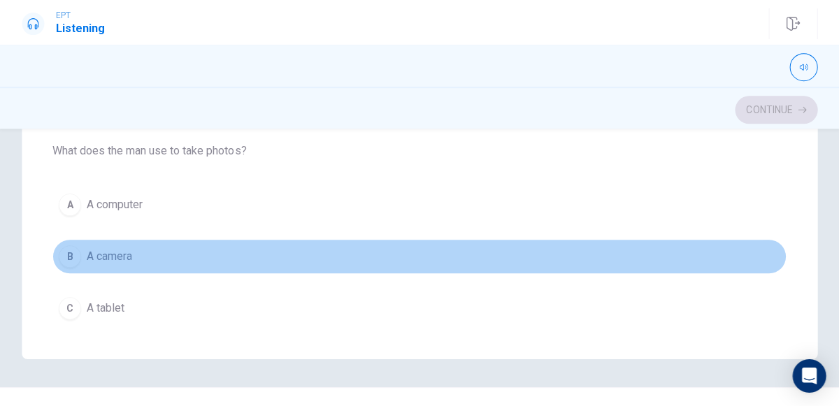
click at [133, 248] on span "A camera" at bounding box center [109, 256] width 45 height 17
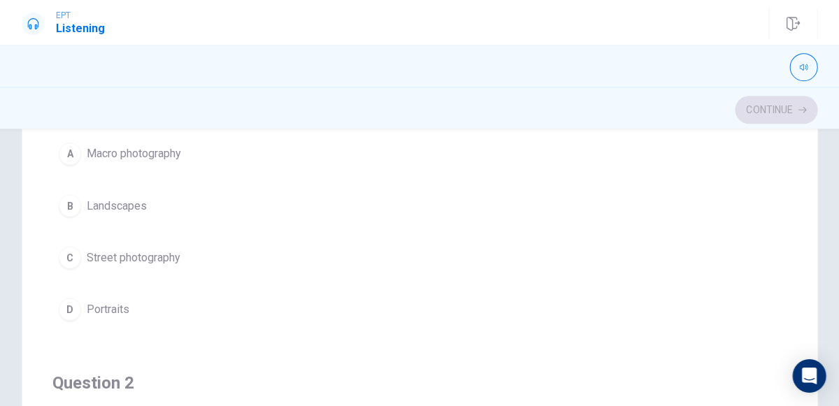
scroll to position [194, 0]
click at [126, 213] on span "Landscapes" at bounding box center [117, 208] width 60 height 17
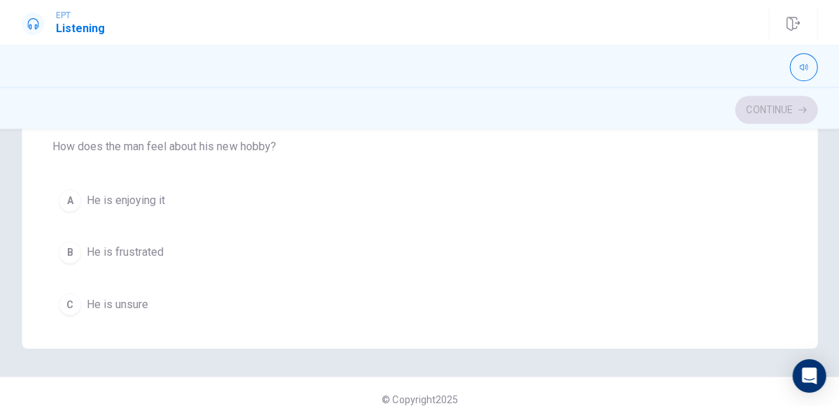
scroll to position [59, 0]
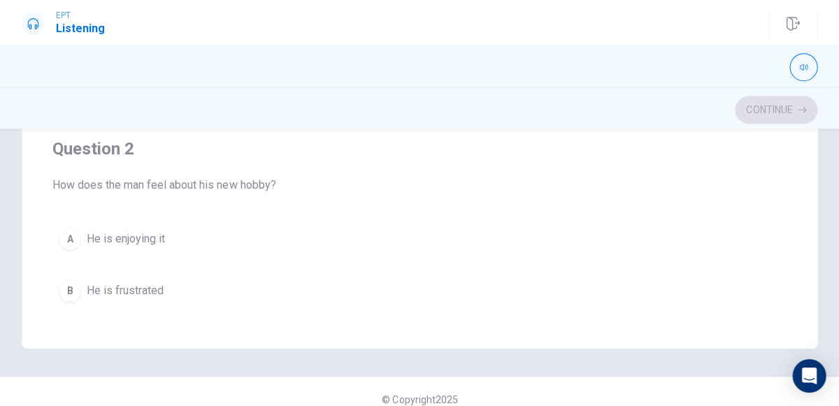
click at [138, 242] on span "He is enjoying it" at bounding box center [126, 239] width 78 height 17
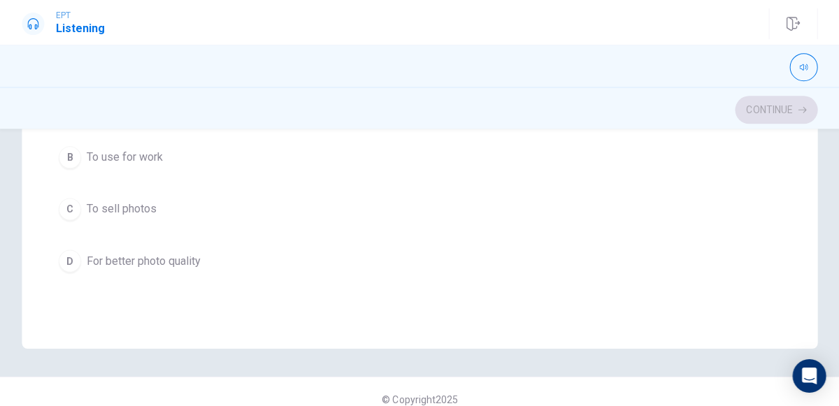
scroll to position [507, 0]
click at [156, 257] on span "For better photo quality" at bounding box center [144, 265] width 114 height 17
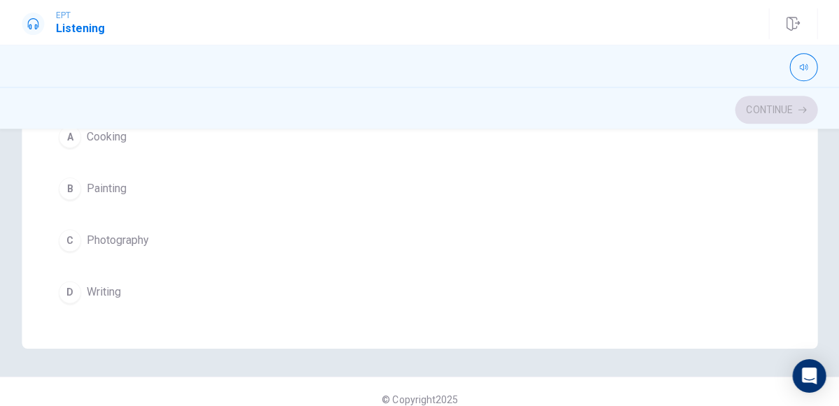
scroll to position [1122, 0]
click at [126, 229] on span "Photography" at bounding box center [118, 237] width 62 height 17
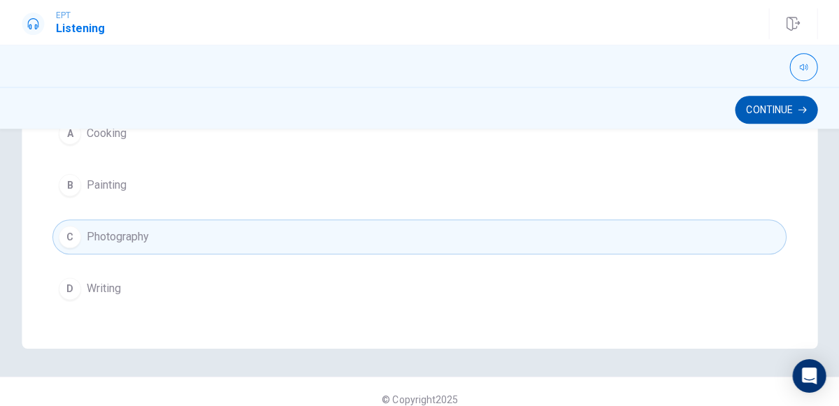
click at [799, 108] on icon "button" at bounding box center [801, 110] width 8 height 8
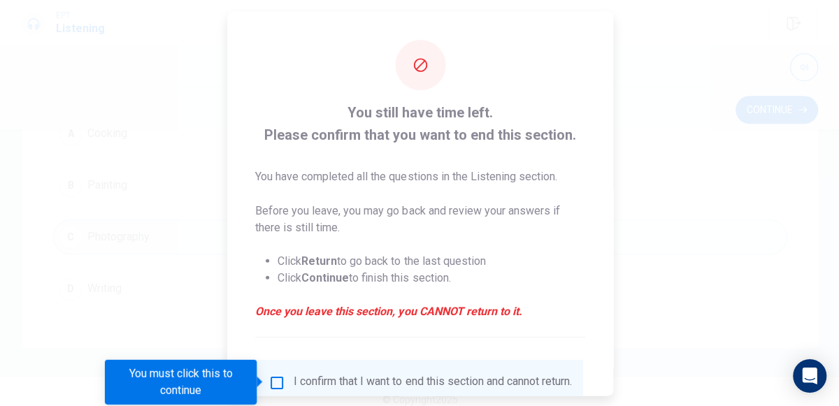
click at [278, 378] on input "You must click this to continue" at bounding box center [277, 381] width 17 height 17
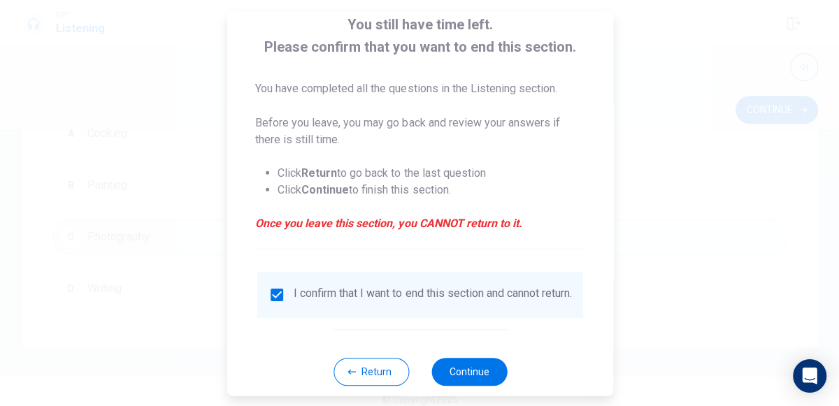
scroll to position [114, 0]
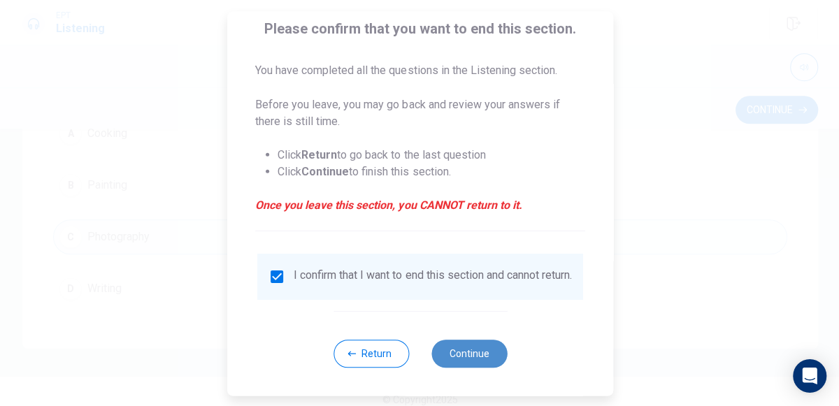
click at [448, 351] on button "Continue" at bounding box center [469, 353] width 76 height 28
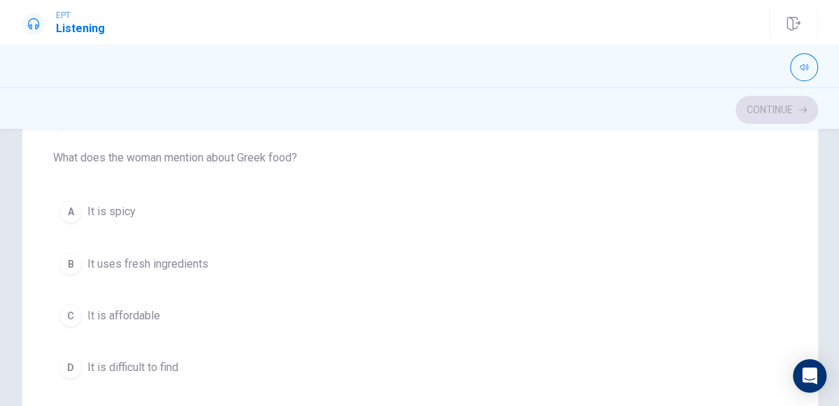
scroll to position [143, 0]
click at [164, 266] on span "It uses fresh ingredients" at bounding box center [147, 259] width 121 height 17
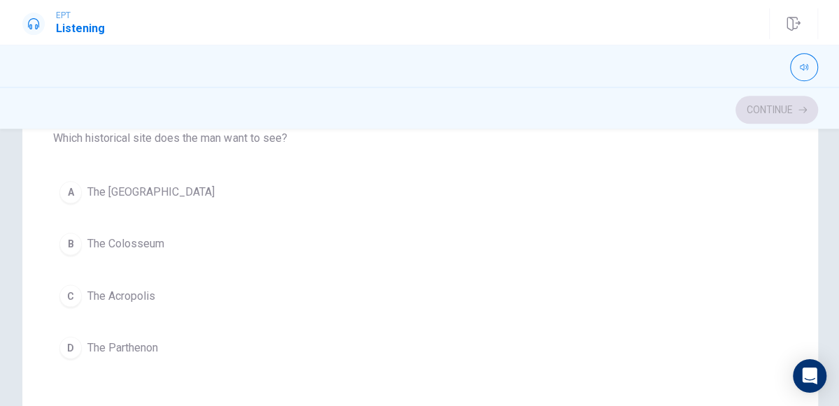
scroll to position [329, 0]
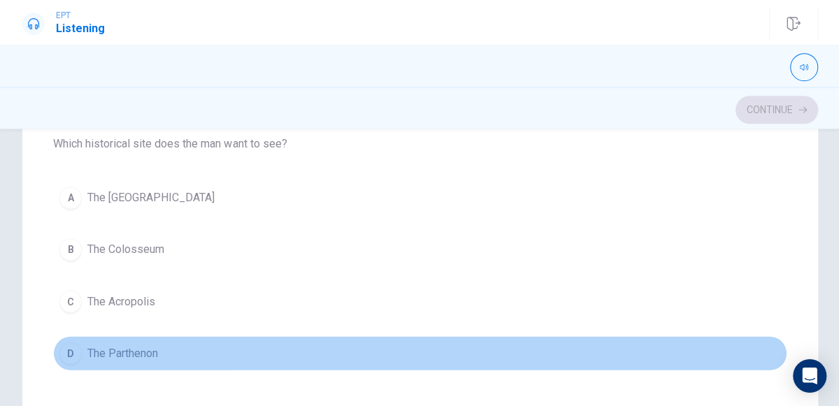
click at [139, 345] on span "The Parthenon" at bounding box center [122, 353] width 71 height 17
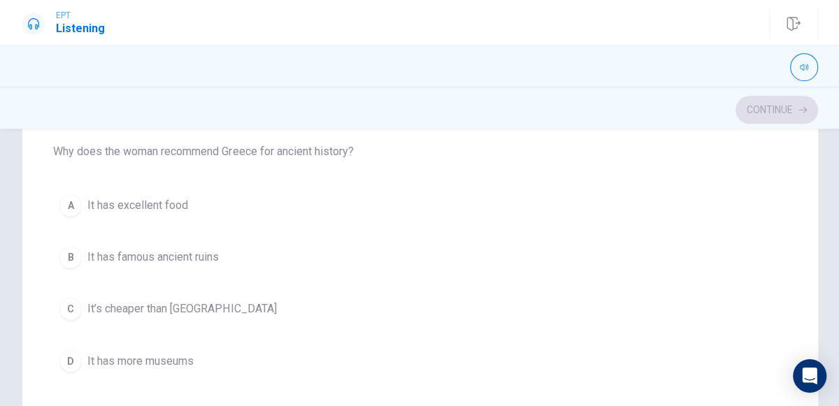
scroll to position [637, 0]
click at [170, 213] on button "A It has excellent food" at bounding box center [419, 208] width 733 height 35
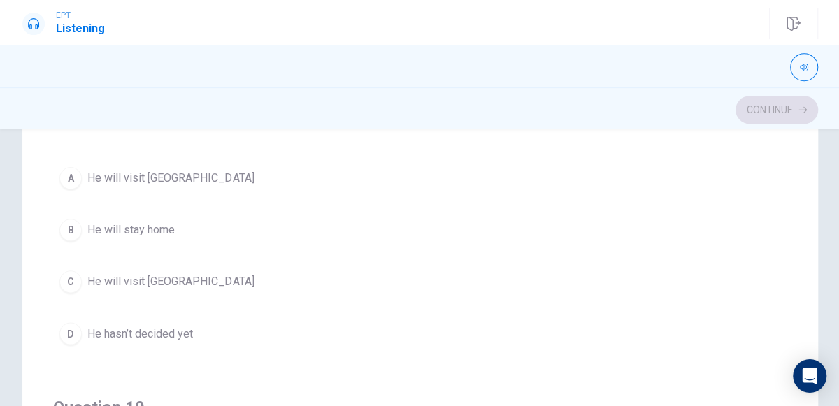
scroll to position [990, 0]
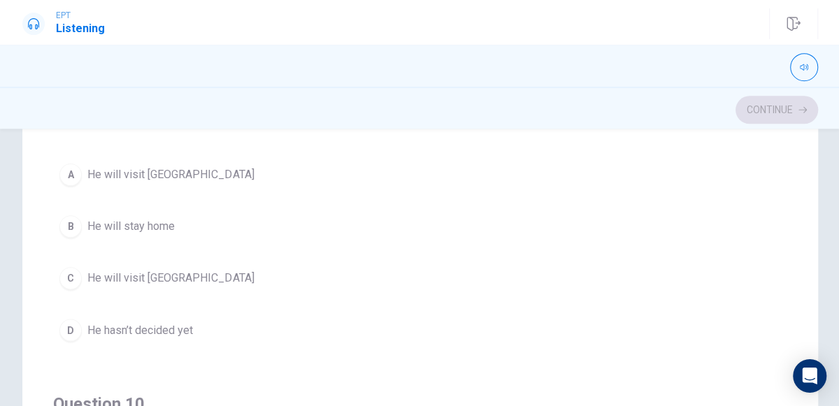
click at [164, 176] on button "A He will visit [GEOGRAPHIC_DATA]" at bounding box center [419, 174] width 733 height 35
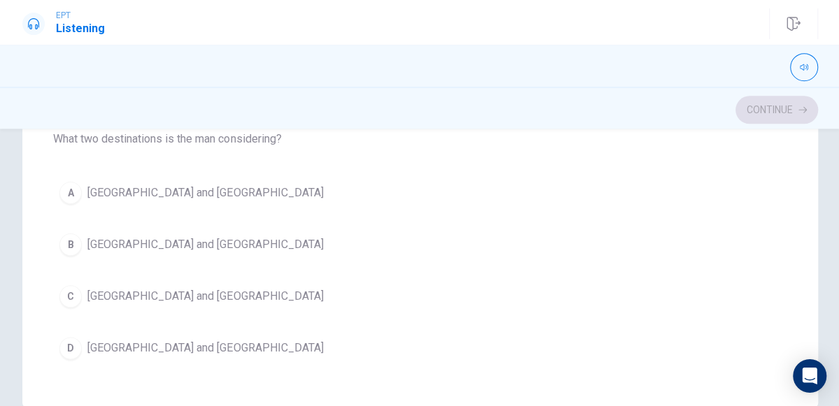
scroll to position [308, 0]
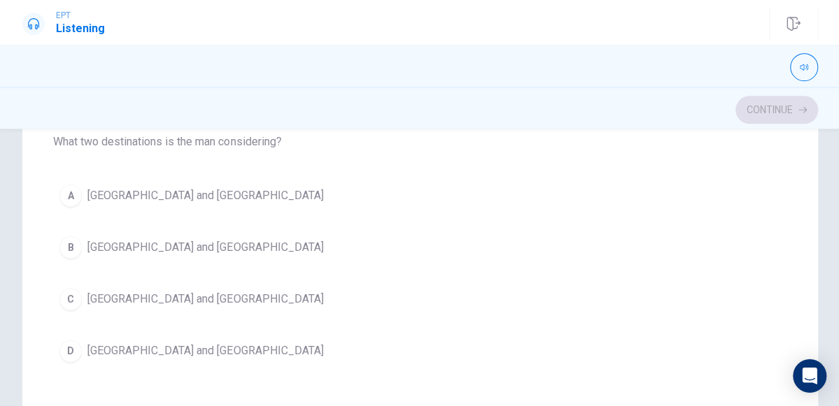
click at [129, 291] on span "[GEOGRAPHIC_DATA] and [GEOGRAPHIC_DATA]" at bounding box center [205, 299] width 236 height 17
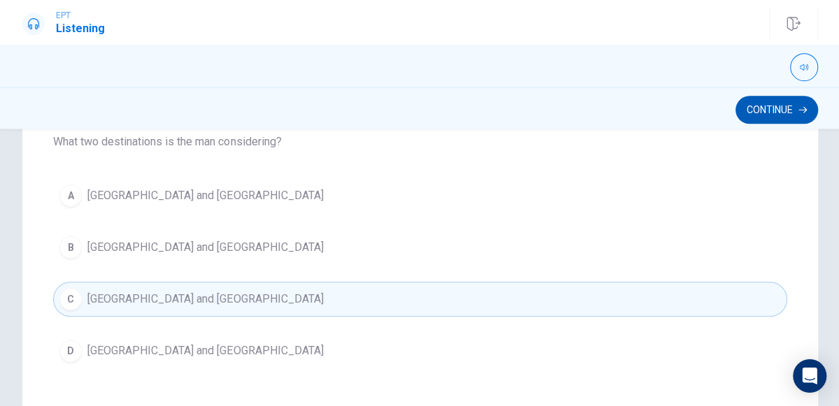
click at [747, 113] on button "Continue" at bounding box center [775, 110] width 83 height 28
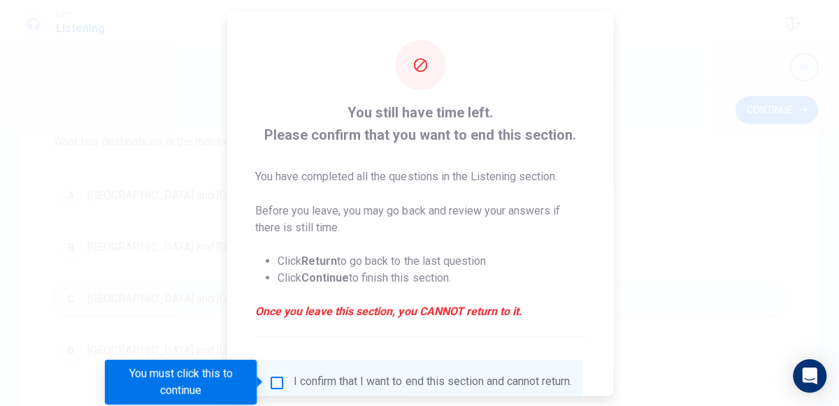
scroll to position [114, 0]
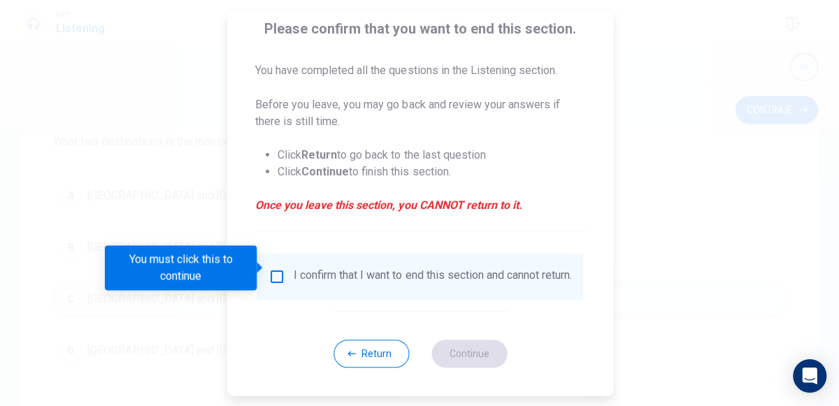
click at [269, 268] on input "You must click this to continue" at bounding box center [277, 276] width 17 height 17
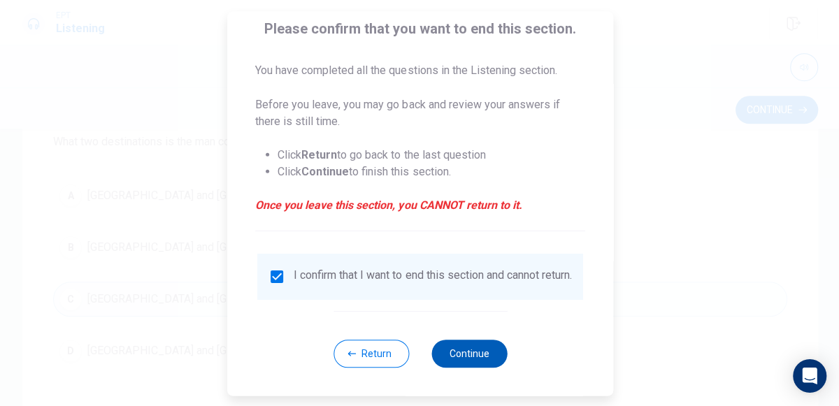
click at [455, 352] on button "Continue" at bounding box center [469, 353] width 76 height 28
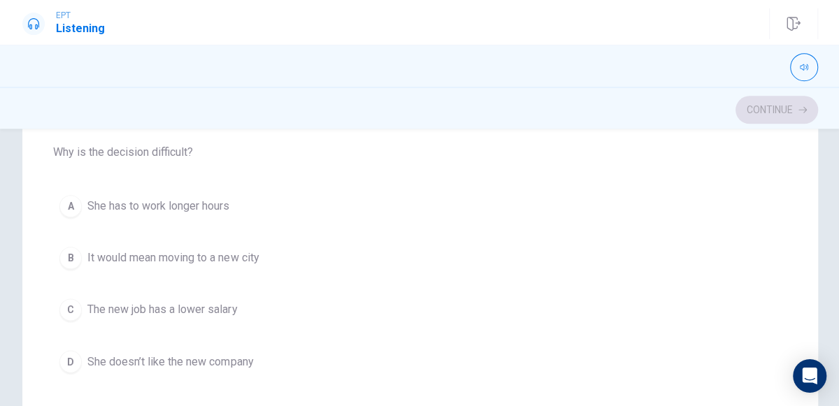
scroll to position [671, 0]
click at [250, 255] on span "It would mean moving to a new city" at bounding box center [172, 256] width 171 height 17
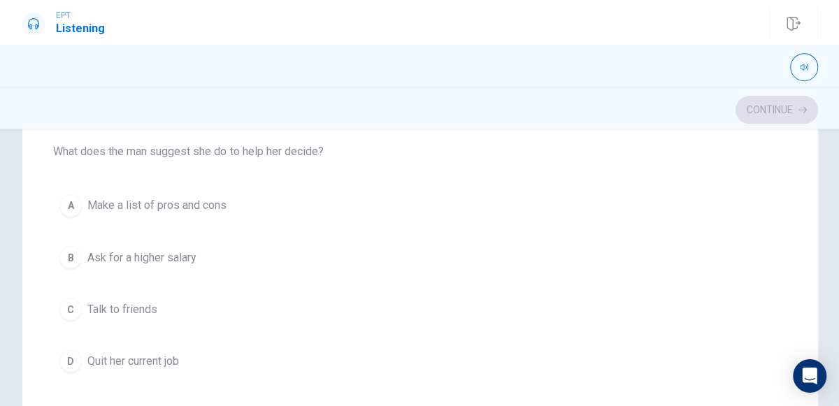
scroll to position [141, 0]
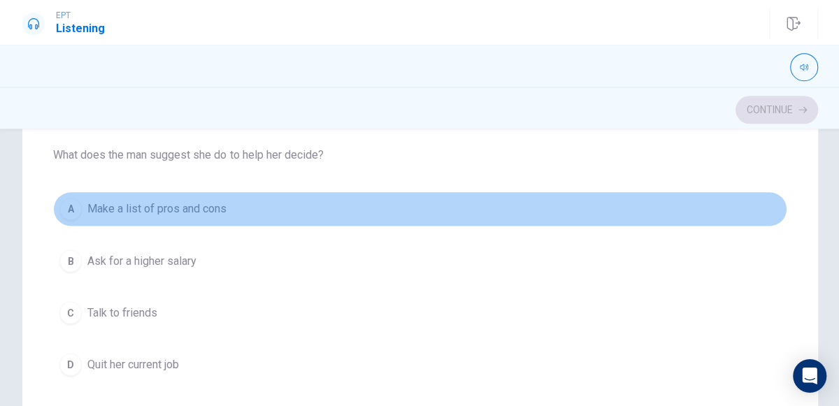
click at [210, 209] on span "Make a list of pros and cons" at bounding box center [156, 209] width 139 height 17
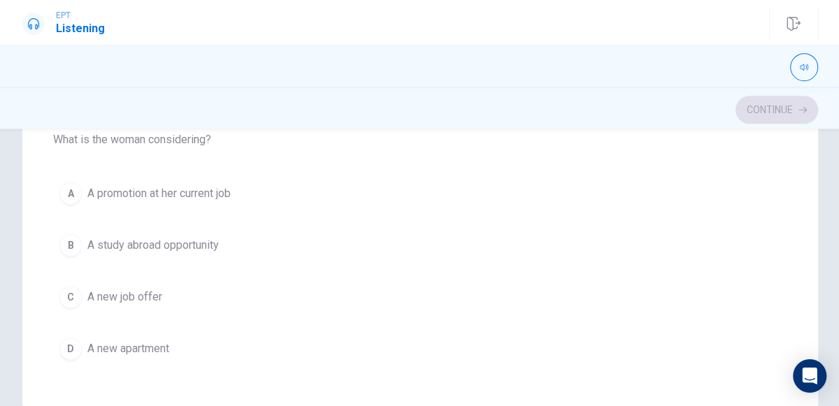
scroll to position [317, 0]
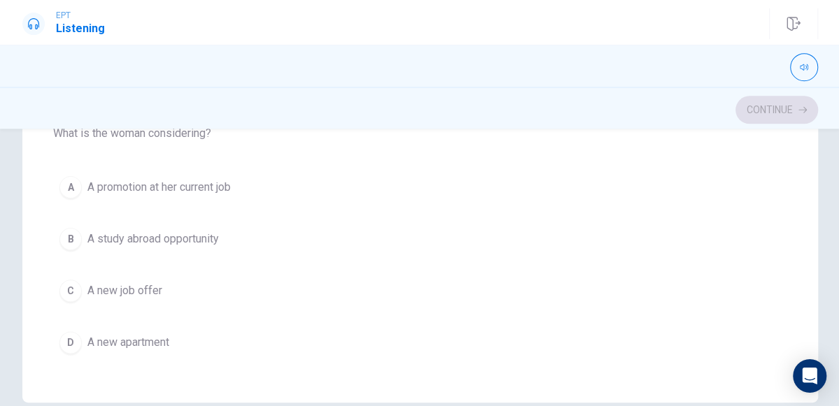
click at [231, 183] on span "A promotion at her current job" at bounding box center [158, 187] width 143 height 17
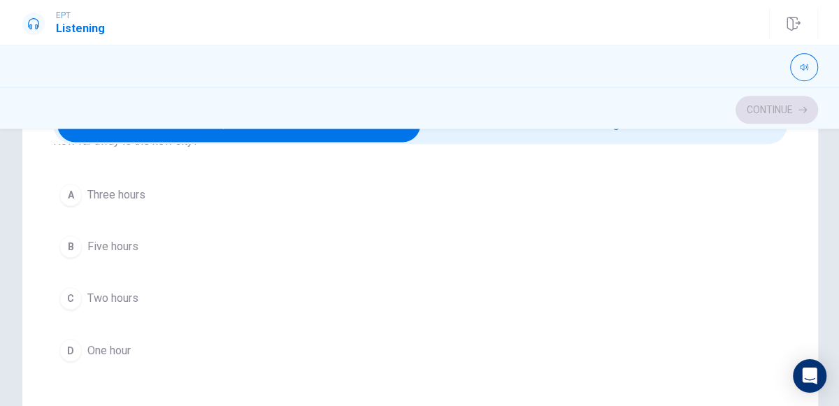
scroll to position [1029, 0]
click at [141, 187] on span "Three hours" at bounding box center [116, 195] width 58 height 17
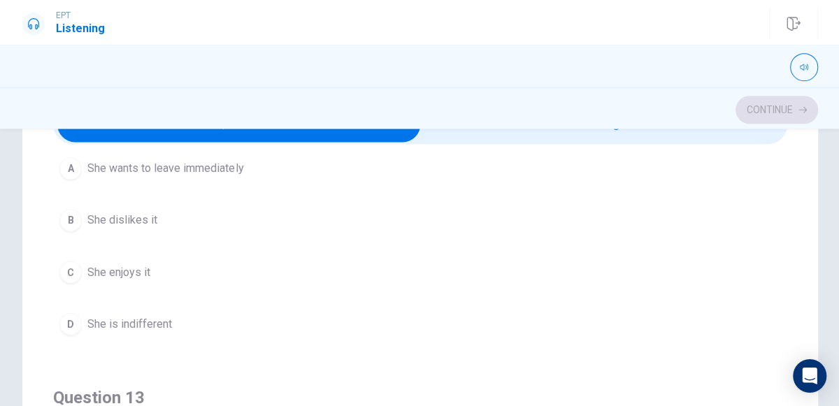
scroll to position [420, 0]
click at [170, 316] on span "She is indifferent" at bounding box center [129, 321] width 85 height 17
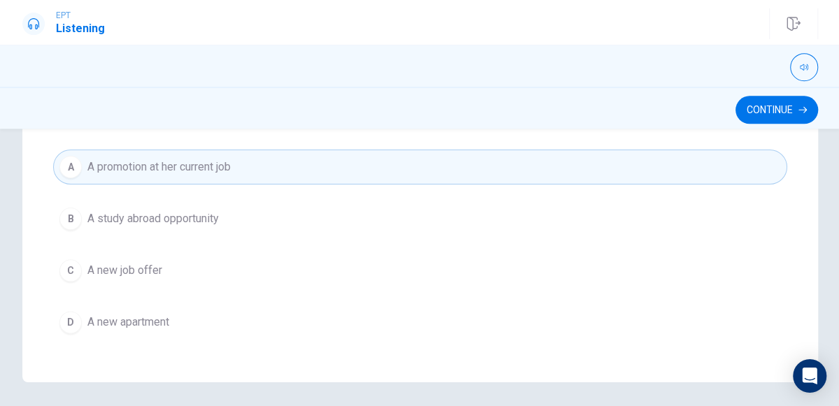
scroll to position [385, 0]
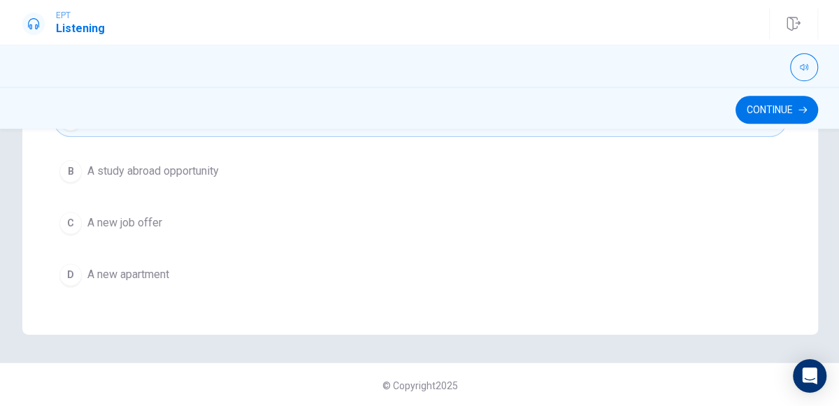
click at [787, 125] on div "Continue" at bounding box center [419, 108] width 839 height 42
click at [761, 120] on button "Continue" at bounding box center [775, 110] width 83 height 28
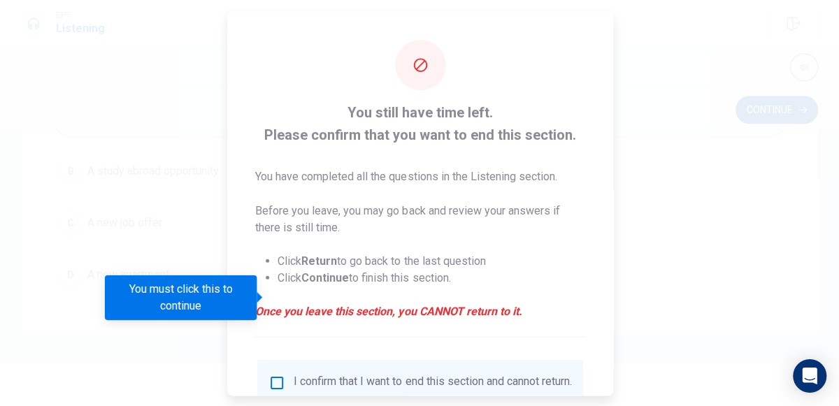
scroll to position [114, 0]
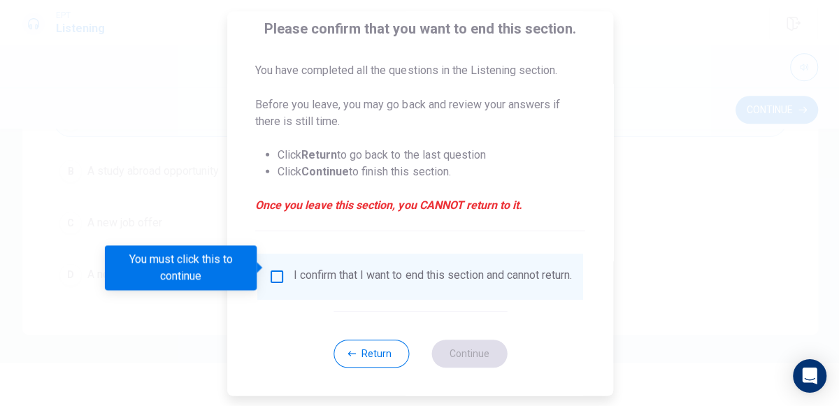
click at [276, 268] on input "You must click this to continue" at bounding box center [277, 276] width 17 height 17
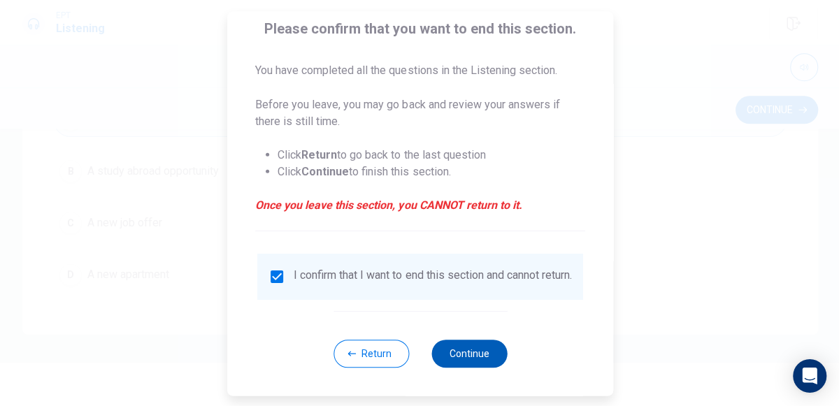
click at [458, 352] on button "Continue" at bounding box center [469, 353] width 76 height 28
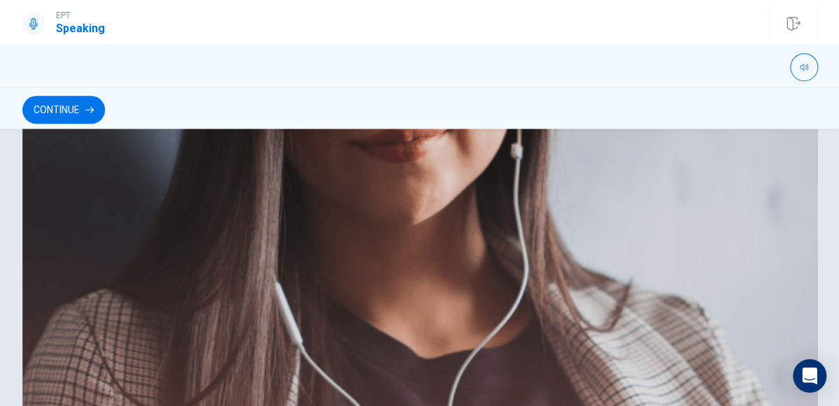
scroll to position [350, 0]
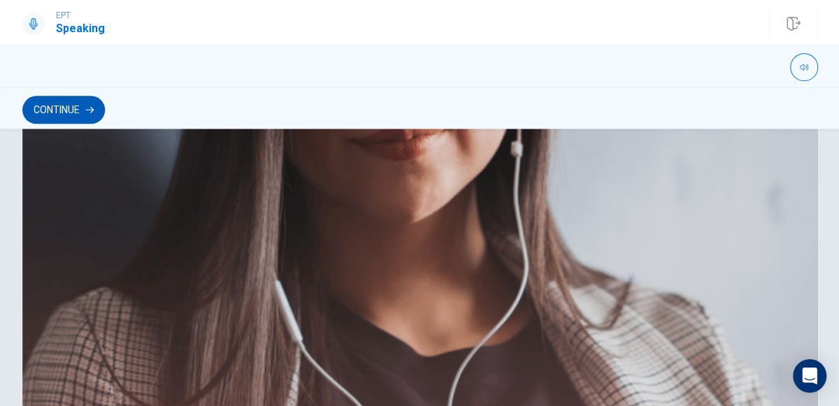
click at [67, 122] on button "Continue" at bounding box center [63, 110] width 83 height 28
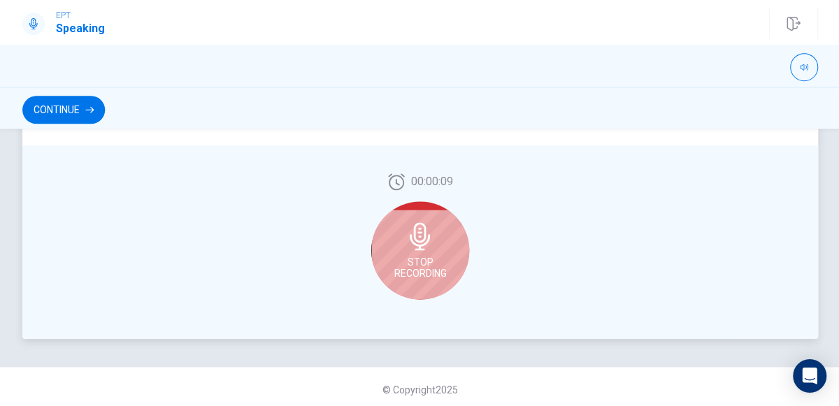
scroll to position [432, 0]
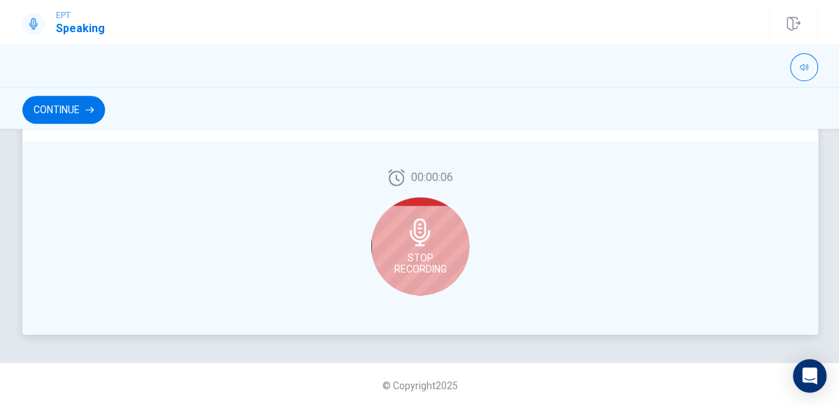
click at [390, 259] on div "Stop Recording" at bounding box center [420, 246] width 98 height 98
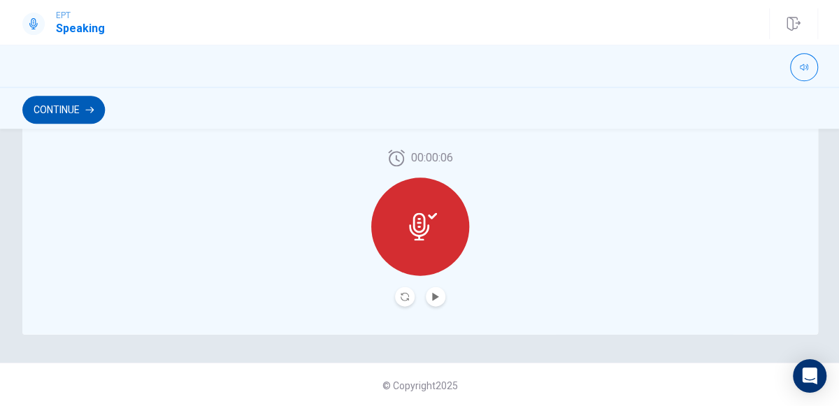
click at [55, 121] on button "Continue" at bounding box center [63, 110] width 83 height 28
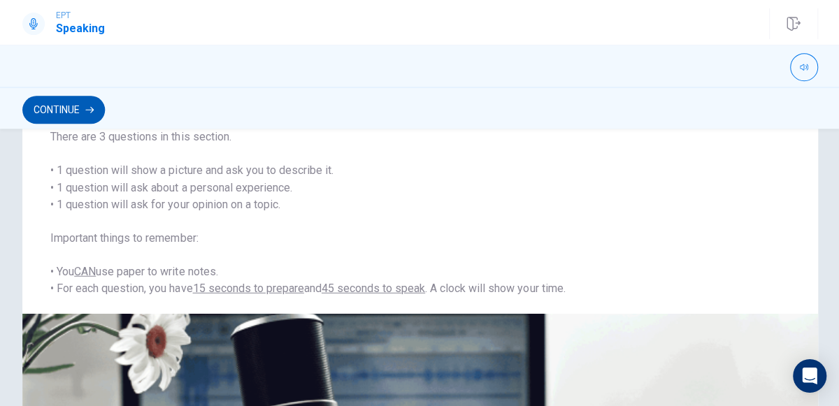
scroll to position [120, 0]
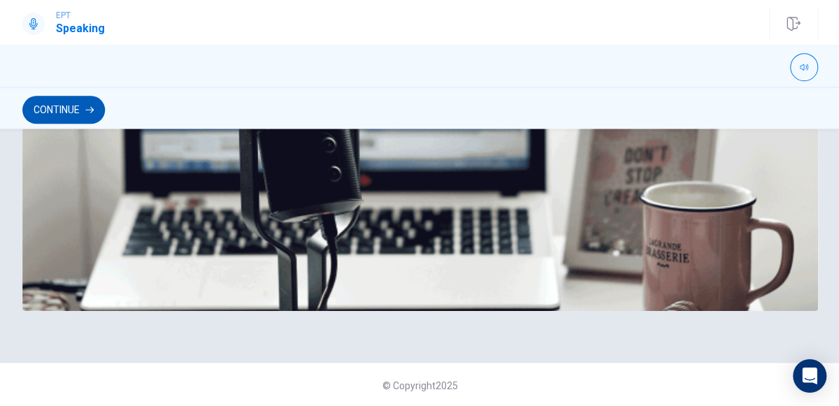
click at [51, 120] on button "Continue" at bounding box center [63, 110] width 83 height 28
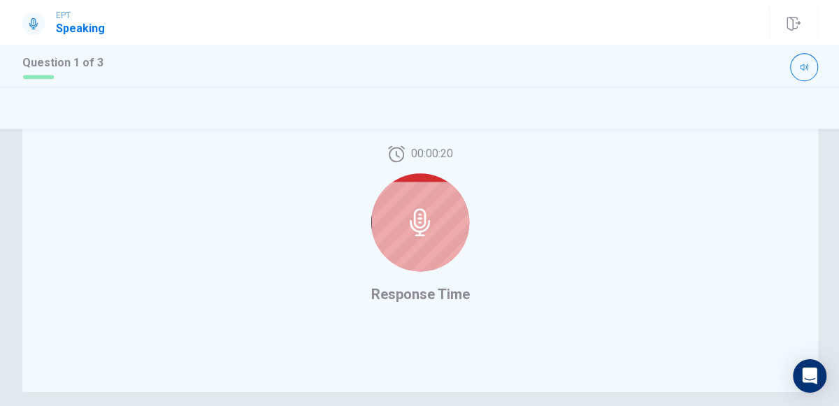
scroll to position [389, 0]
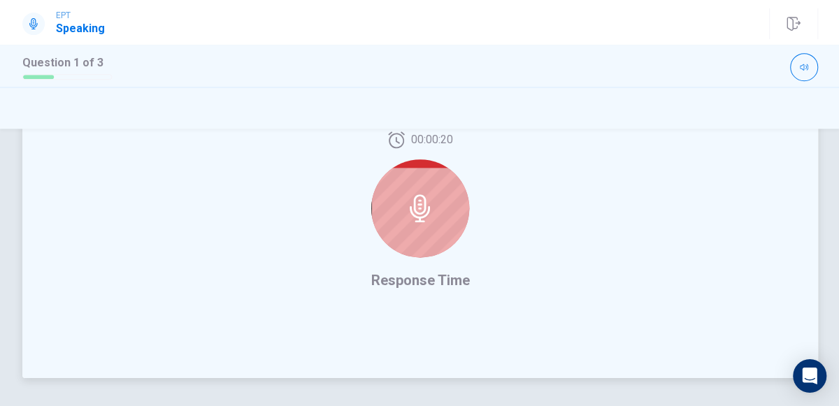
click at [424, 218] on icon at bounding box center [420, 208] width 28 height 28
click at [423, 197] on icon at bounding box center [419, 208] width 20 height 28
click at [427, 228] on div at bounding box center [420, 208] width 98 height 98
click at [427, 229] on div at bounding box center [420, 208] width 98 height 98
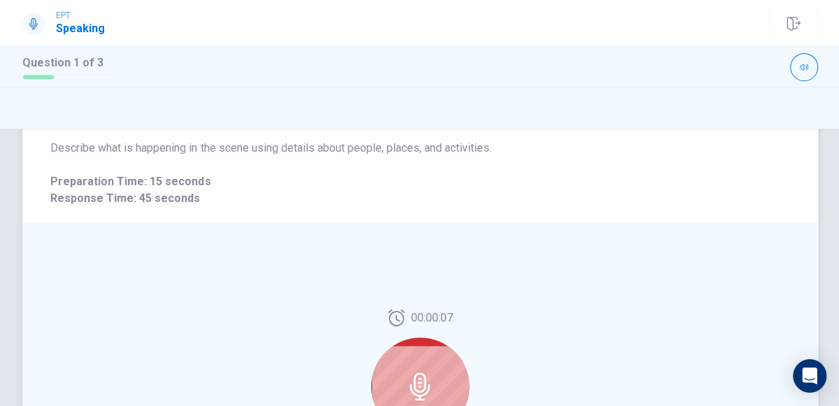
scroll to position [0, 0]
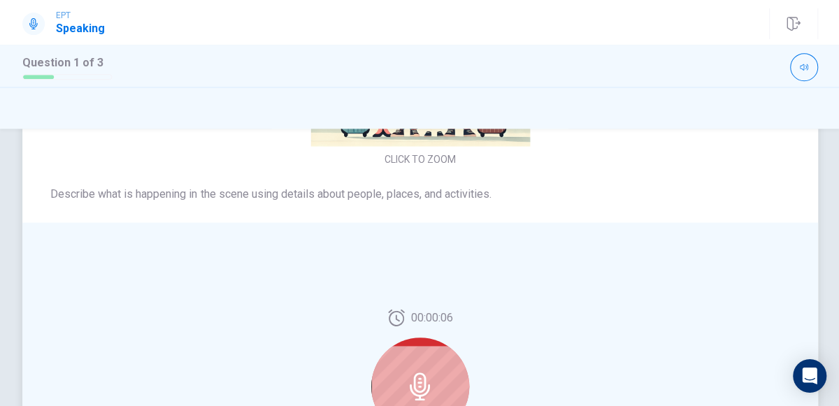
click at [434, 156] on button "CLICK TO ZOOM" at bounding box center [419, 159] width 83 height 20
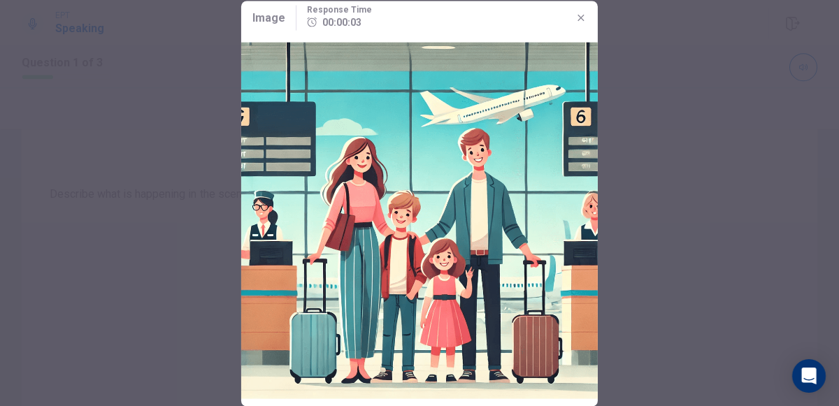
click at [580, 38] on img at bounding box center [420, 219] width 356 height 371
click at [577, 37] on img at bounding box center [420, 219] width 356 height 371
click at [580, 17] on icon "button" at bounding box center [581, 17] width 6 height 6
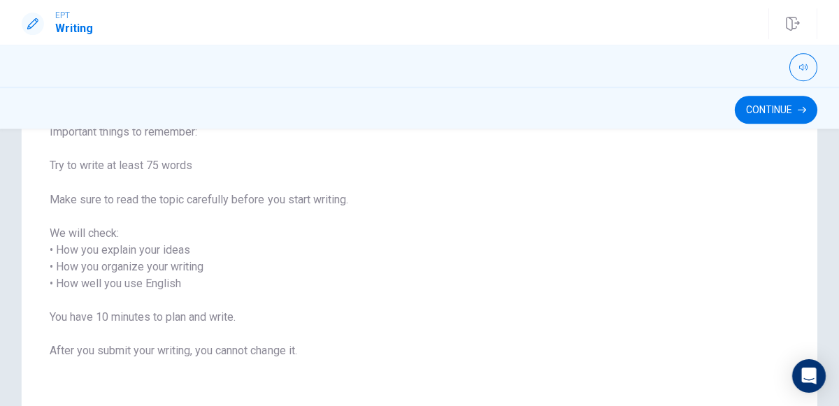
scroll to position [159, 0]
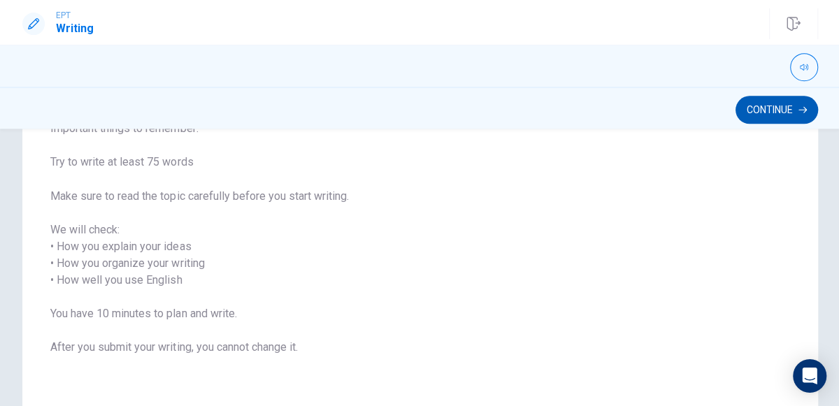
click at [775, 109] on button "Continue" at bounding box center [775, 110] width 83 height 28
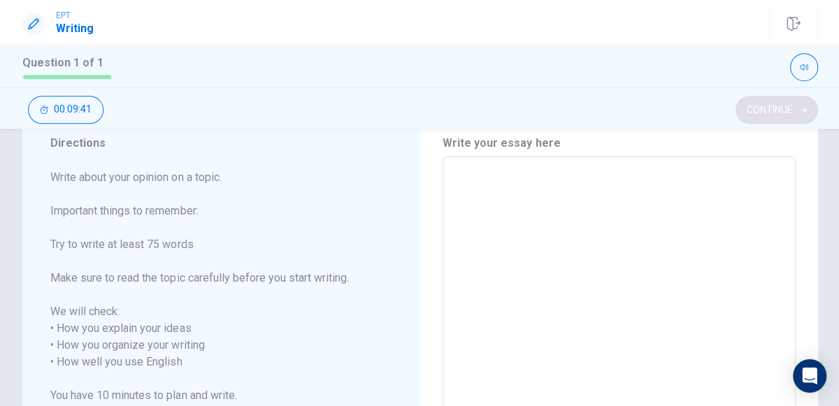
scroll to position [0, 0]
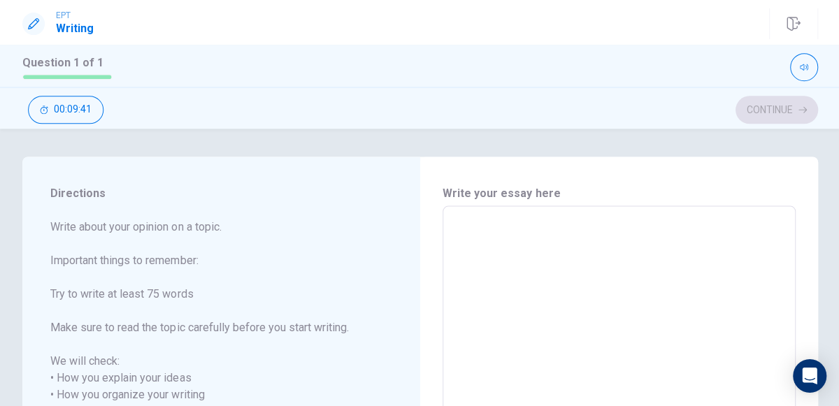
click at [747, 270] on textarea at bounding box center [618, 411] width 333 height 388
type textarea "f"
type textarea "x"
type textarea "F"
type textarea "x"
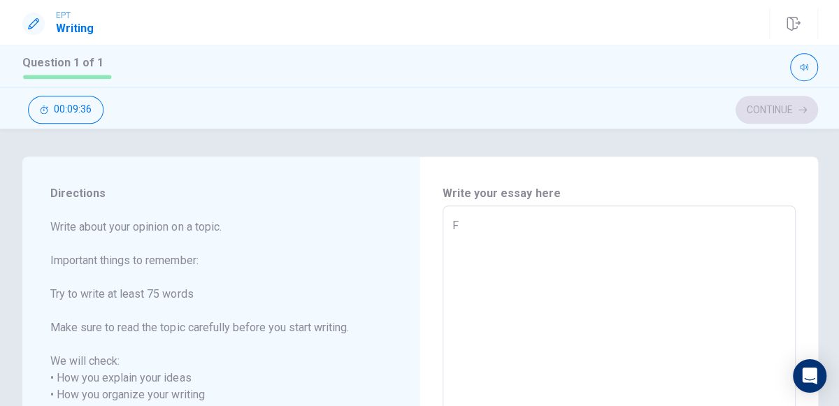
type textarea "Fo"
type textarea "x"
type textarea "For"
type textarea "x"
type textarea "For"
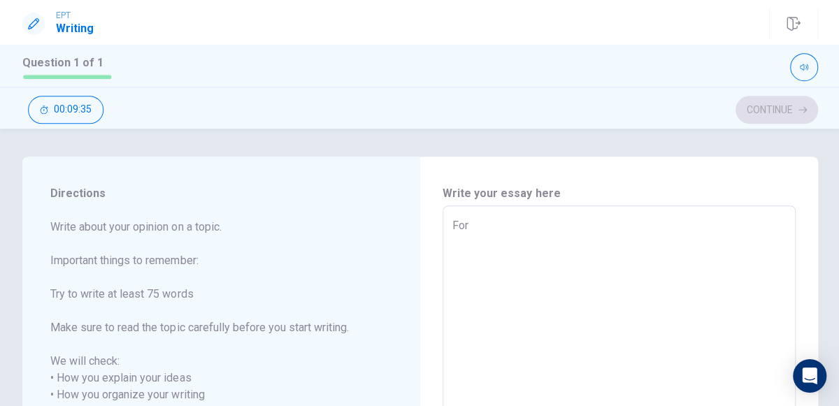
type textarea "x"
type textarea "For m"
type textarea "x"
type textarea "For me"
type textarea "x"
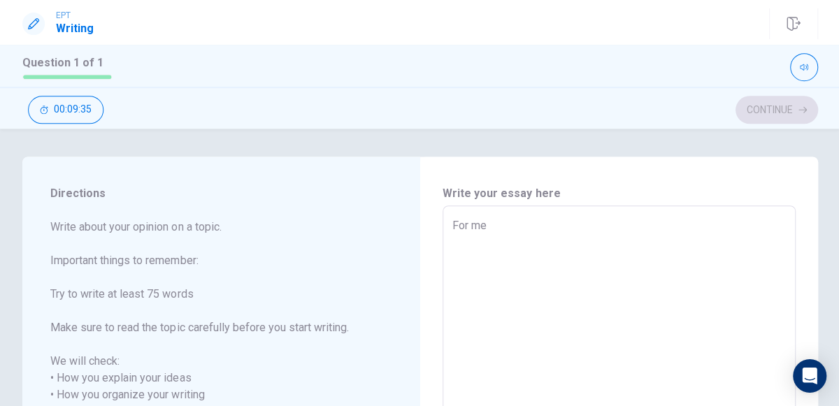
type textarea "For me"
type textarea "x"
type textarea "For me i"
type textarea "x"
type textarea "For me in"
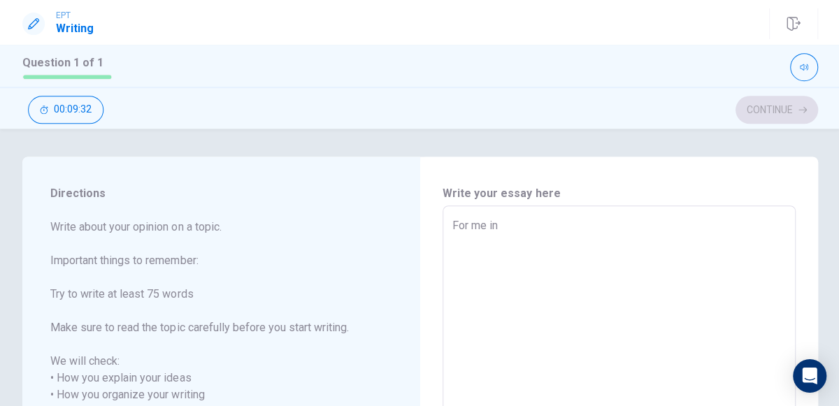
type textarea "x"
type textarea "For me in"
type textarea "x"
type textarea "For me in c"
type textarea "x"
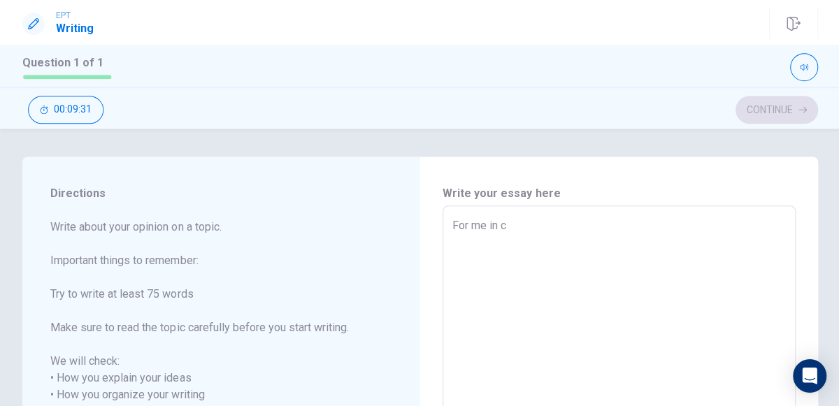
type textarea "For me in ch"
type textarea "x"
type textarea "For me in chi"
type textarea "x"
type textarea "For me in chis"
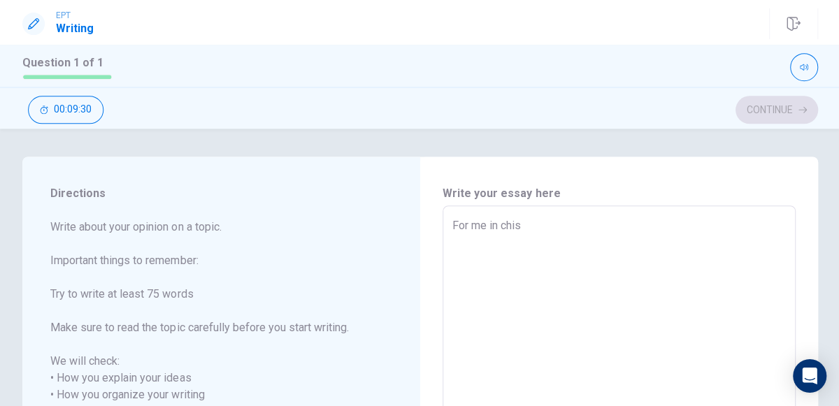
type textarea "x"
type textarea "For me in [DEMOGRAPHIC_DATA]"
type textarea "x"
type textarea "For me in chisma"
type textarea "x"
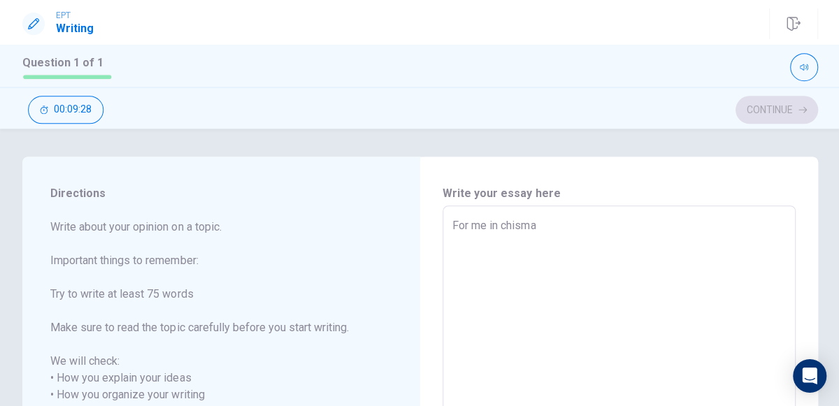
type textarea "For me in chismas"
type textarea "x"
type textarea "For me in chisma"
type textarea "x"
type textarea "For me in [DEMOGRAPHIC_DATA]"
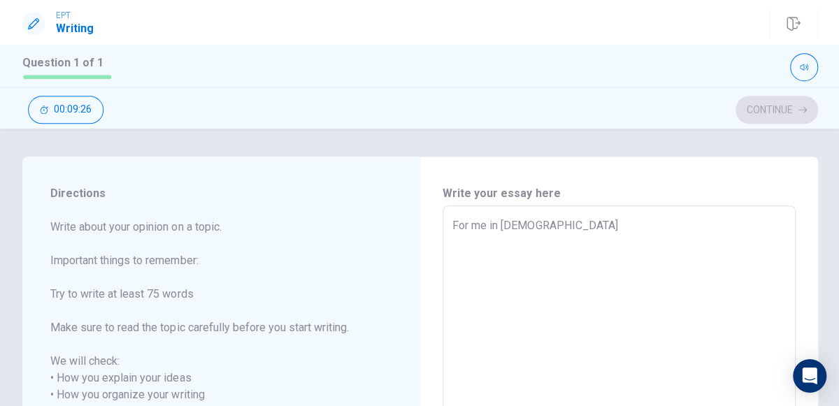
type textarea "x"
type textarea "For me in chis"
type textarea "x"
type textarea "For me in chi"
type textarea "x"
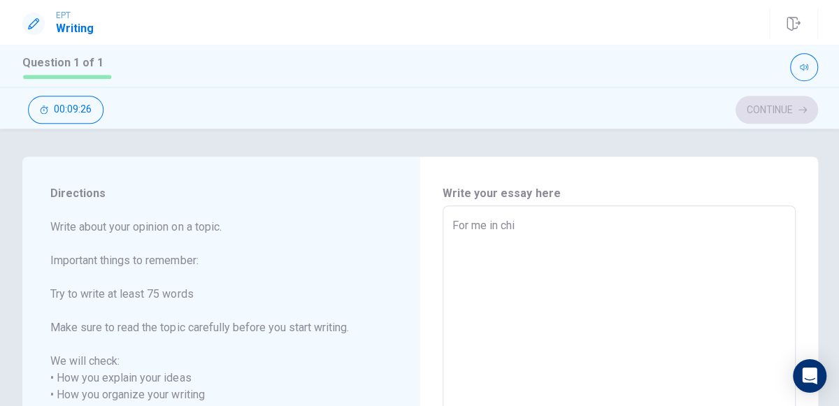
type textarea "For me in ch"
type textarea "x"
type textarea "For me in c"
type textarea "x"
type textarea "For me in"
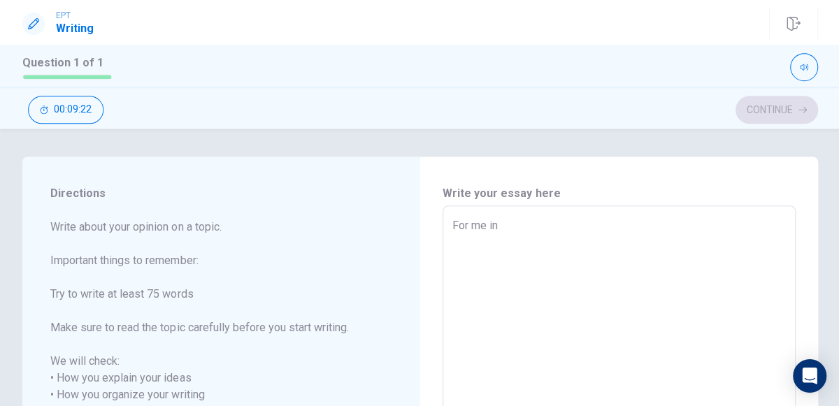
type textarea "x"
type textarea "For me in"
type textarea "x"
type textarea "For me in"
type textarea "x"
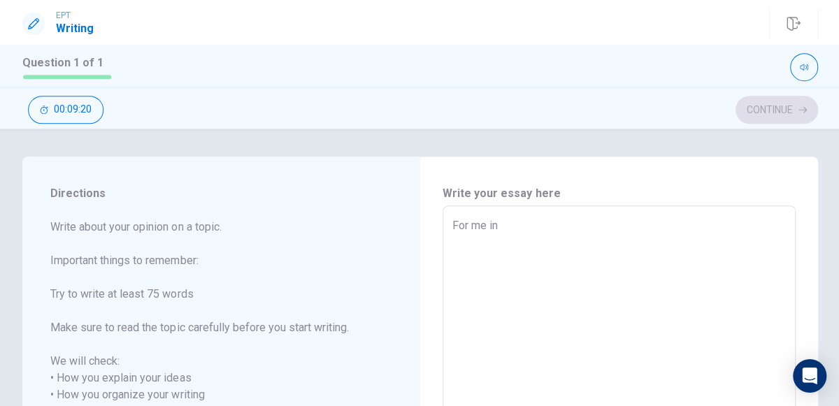
type textarea "For me in i"
type textarea "x"
type textarea "For me in is"
type textarea "x"
type textarea "For me in is"
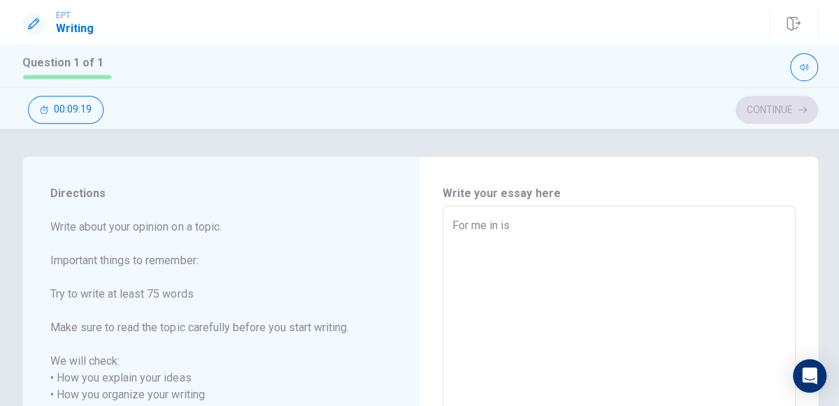
type textarea "x"
type textarea "For me in is i"
type textarea "x"
type textarea "For me in is im"
type textarea "x"
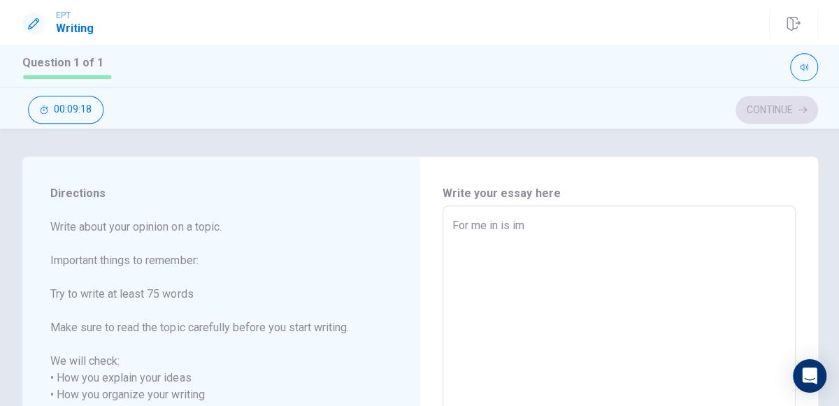
type textarea "For me in is imp"
type textarea "x"
type textarea "For me in is impo"
type textarea "x"
type textarea "For me in is impor"
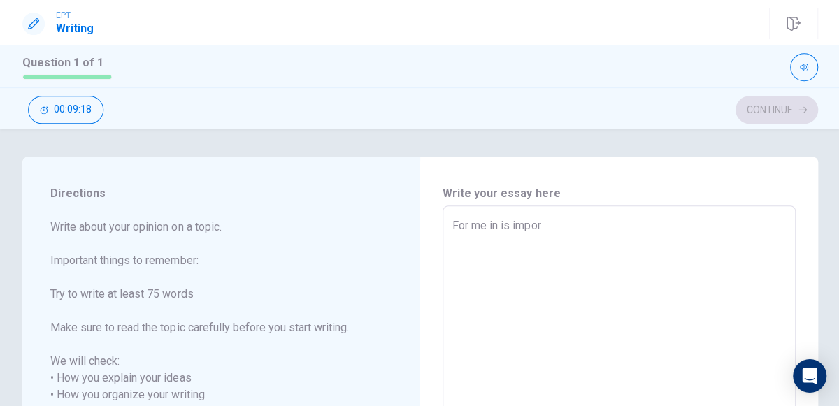
type textarea "x"
type textarea "For me in is import"
type textarea "x"
type textarea "For me in is importa"
type textarea "x"
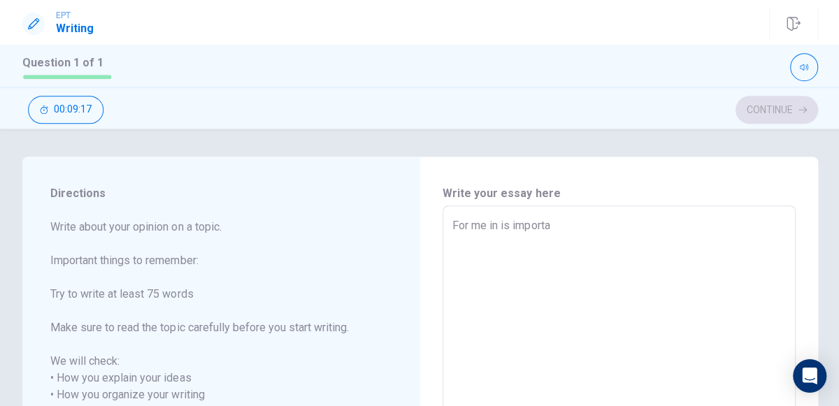
type textarea "For me in is importan"
type textarea "x"
type textarea "For me in is important"
type textarea "x"
type textarea "For me in is important"
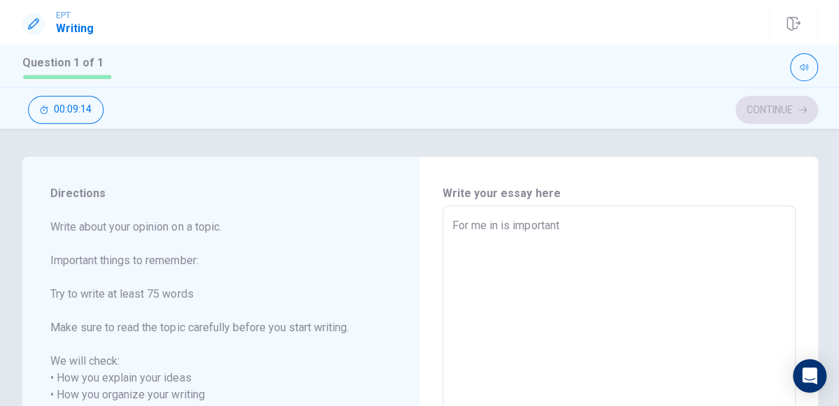
type textarea "x"
type textarea "For me in is important i"
type textarea "x"
type textarea "For me in is important in"
type textarea "x"
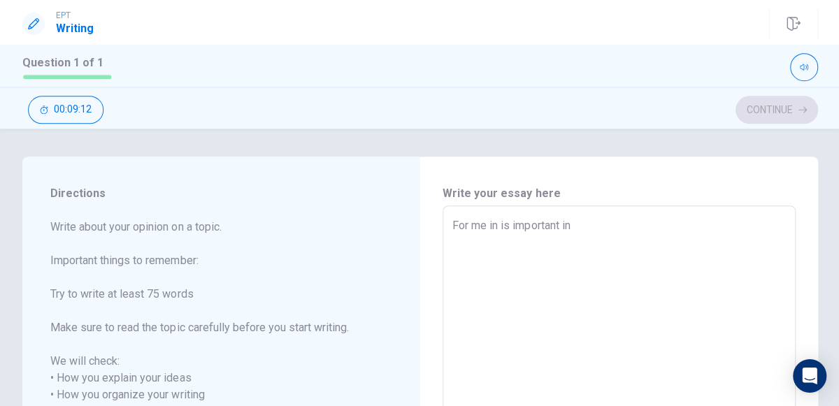
type textarea "For me in is important in"
type textarea "x"
type textarea "For me in is important in m"
type textarea "x"
type textarea "For me in is important in my"
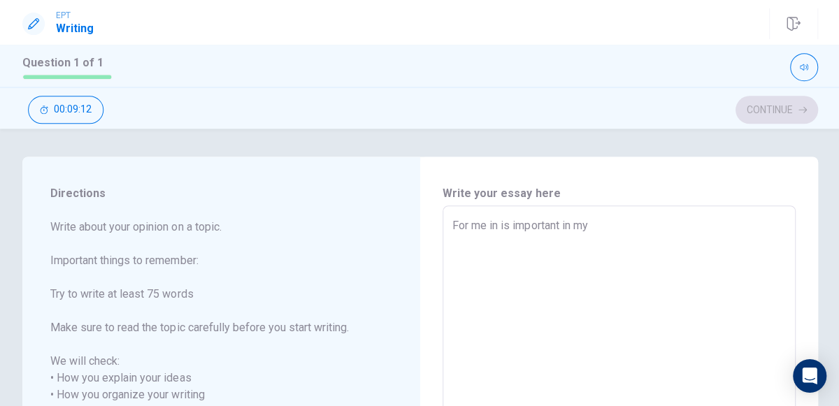
type textarea "x"
type textarea "For me in is important in my"
type textarea "x"
type textarea "For me in is important in my c"
type textarea "x"
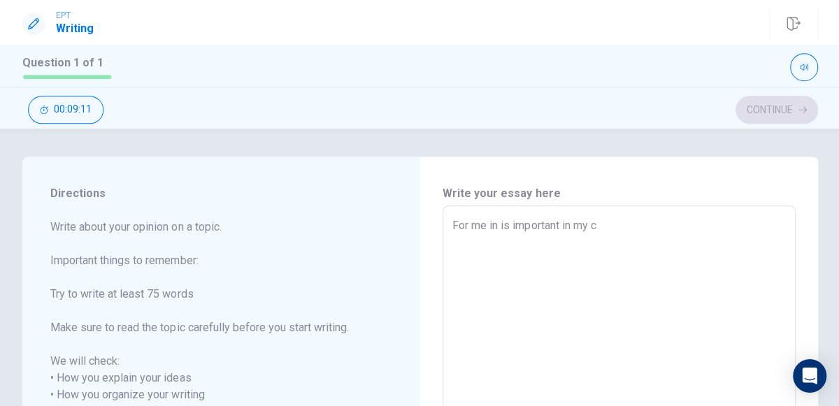
type textarea "For me in is important in my cu"
type textarea "x"
type textarea "For me in is important in my cul"
type textarea "x"
type textarea "For me in is important in my cult"
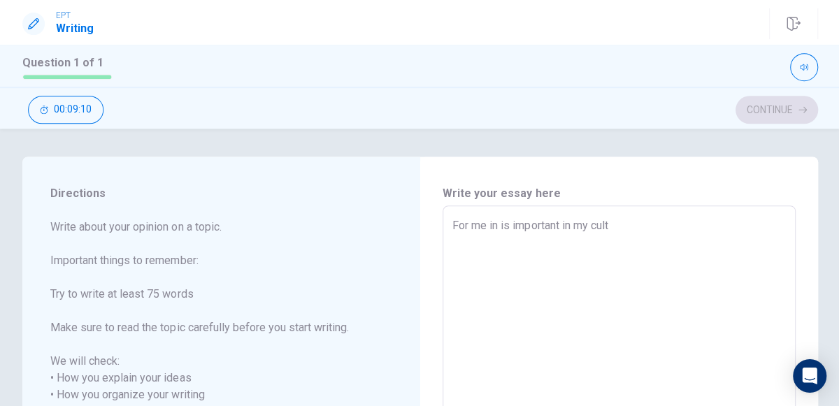
type textarea "x"
type textarea "For me in is important in my cultu"
type textarea "x"
type textarea "For me in is important in my cultur"
type textarea "x"
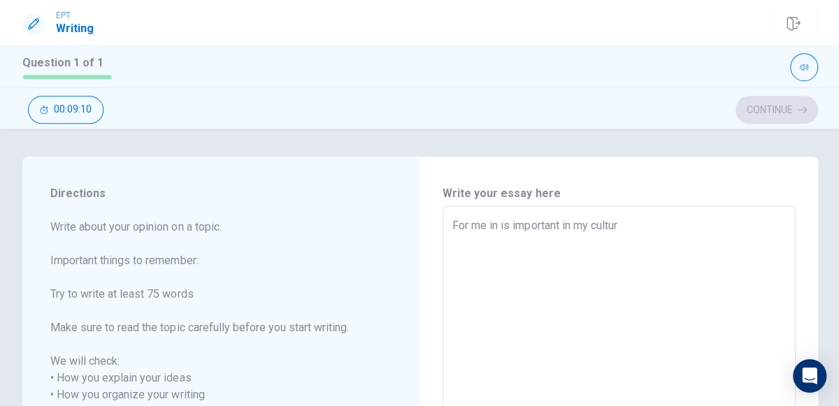
type textarea "For me in is important in my culture"
type textarea "x"
type textarea "For me in is important in my culture,"
type textarea "x"
type textarea "For me in is important in my culture,"
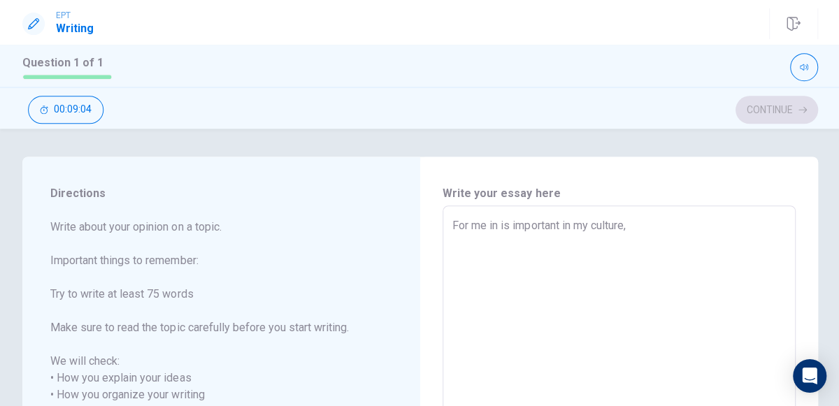
type textarea "x"
type textarea "For me in is important in my culture, t"
type textarea "x"
type textarea "For me in is important in my culture, th"
type textarea "x"
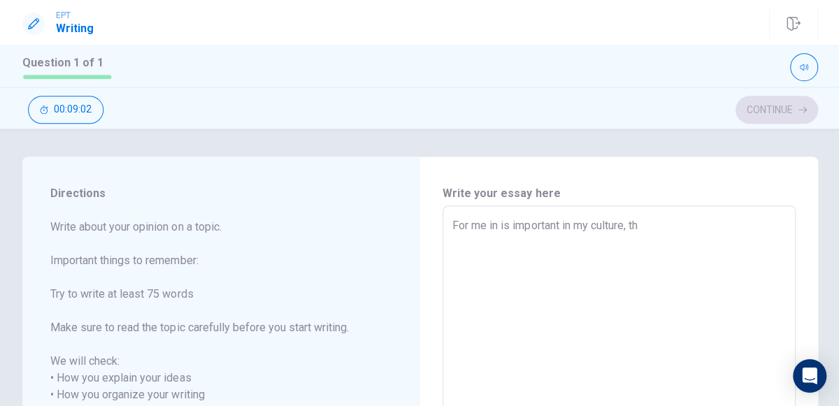
type textarea "For me in is important in my culture, tha"
type textarea "x"
type textarea "For me in is important in my culture, tha"
type textarea "x"
type textarea "For me in is important in my culture, tha y"
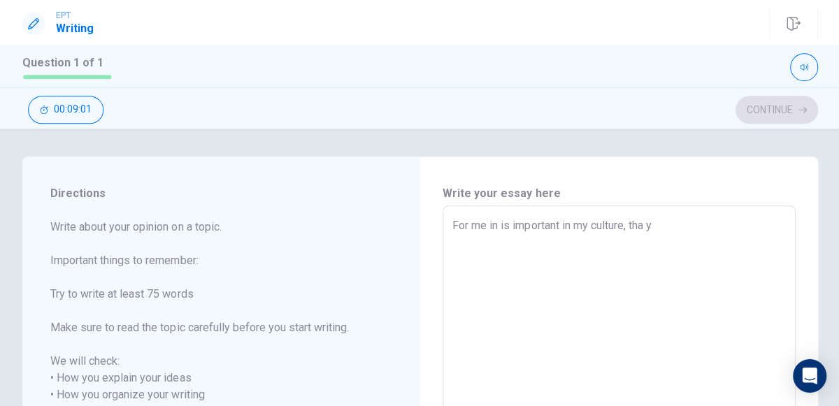
type textarea "x"
type textarea "For me in is important in my culture, tha"
type textarea "x"
type textarea "For me in is important in my culture, tha"
type textarea "x"
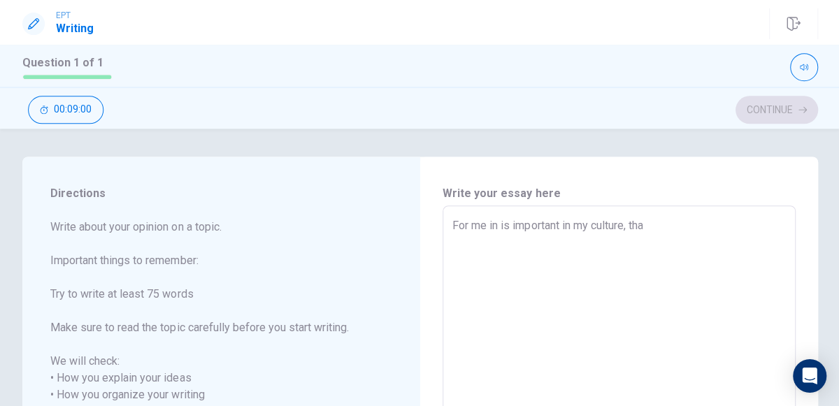
type textarea "For me in is important in my culture, th"
type textarea "x"
type textarea "For me in is important in my culture, t"
type textarea "x"
type textarea "For me in is important in my culture,"
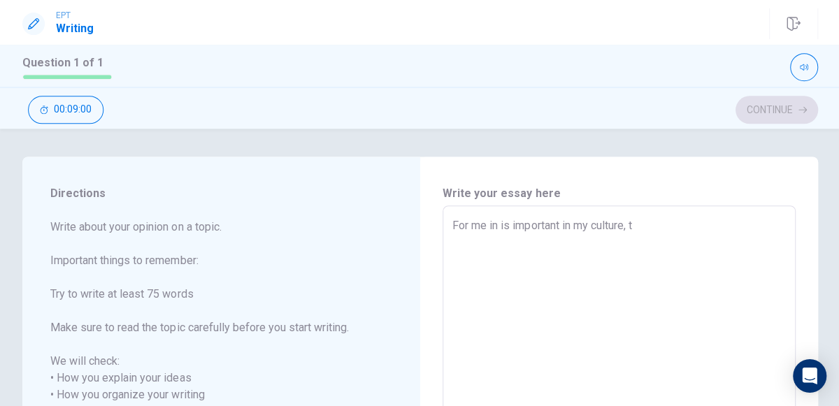
type textarea "x"
type textarea "For me in is important in my culture,"
type textarea "x"
type textarea "For me in is important in my cultur"
type textarea "x"
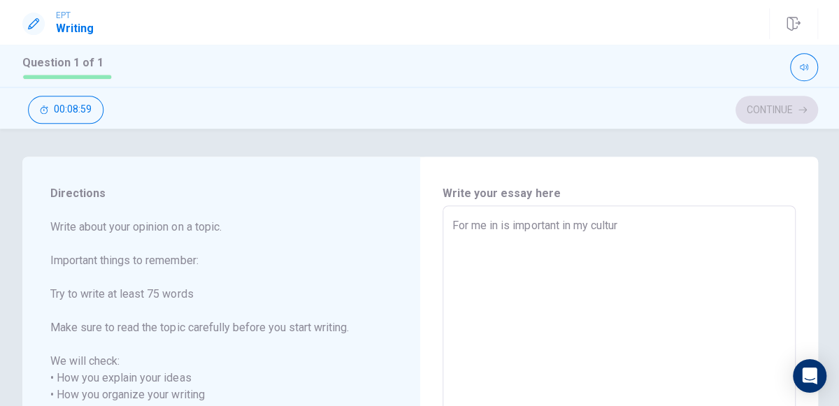
type textarea "For me in is important in my cultu"
type textarea "x"
type textarea "For me in is important in my cult"
type textarea "x"
type textarea "For me in is important in my cu"
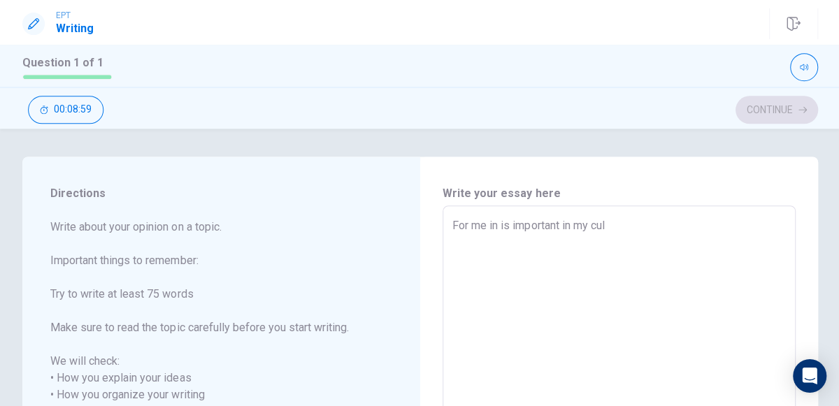
type textarea "x"
type textarea "For me in is important in my c"
type textarea "x"
type textarea "For me in is important in my"
type textarea "x"
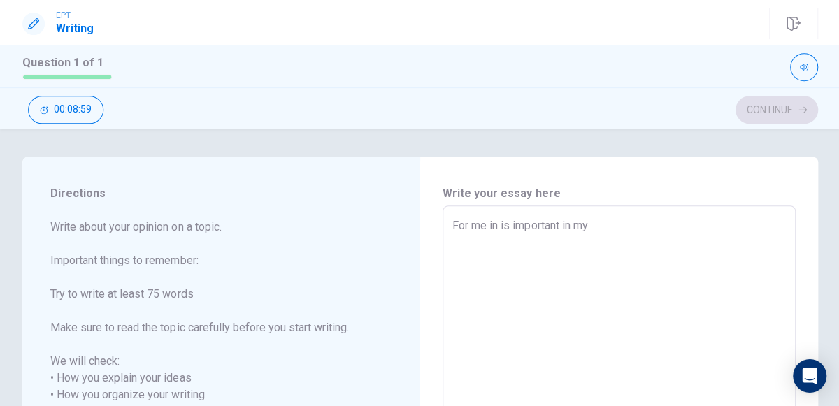
type textarea "For me in is important in my"
type textarea "x"
type textarea "For me in is important in m"
type textarea "x"
type textarea "For me in is important in"
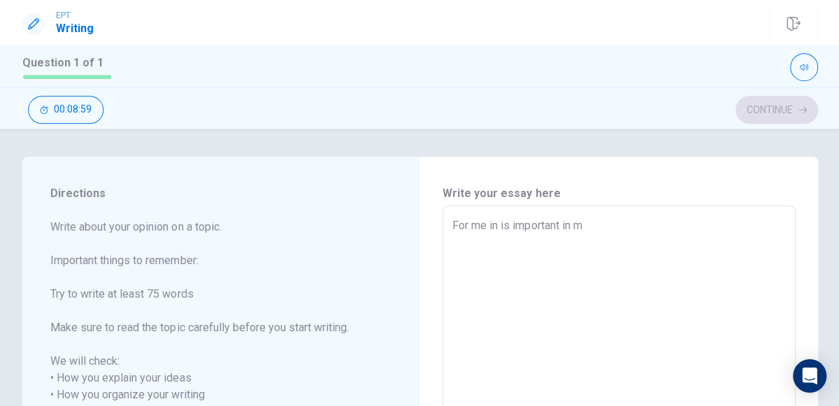
type textarea "x"
type textarea "For me in is important in"
type textarea "x"
type textarea "For me in is important i"
type textarea "x"
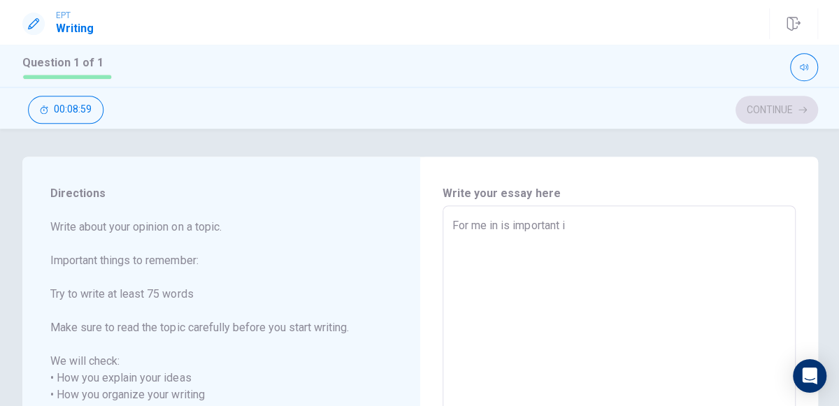
type textarea "For me in is important"
type textarea "x"
type textarea "For me in is important"
type textarea "x"
type textarea "For me in is importa"
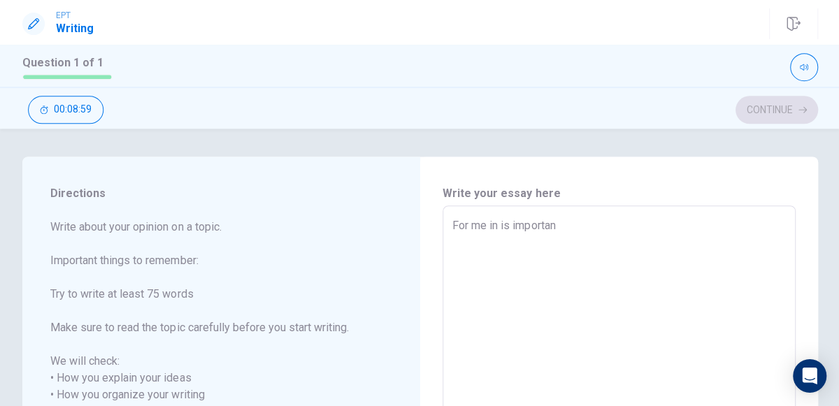
type textarea "x"
type textarea "For me in is import"
type textarea "x"
type textarea "For me in is im"
type textarea "x"
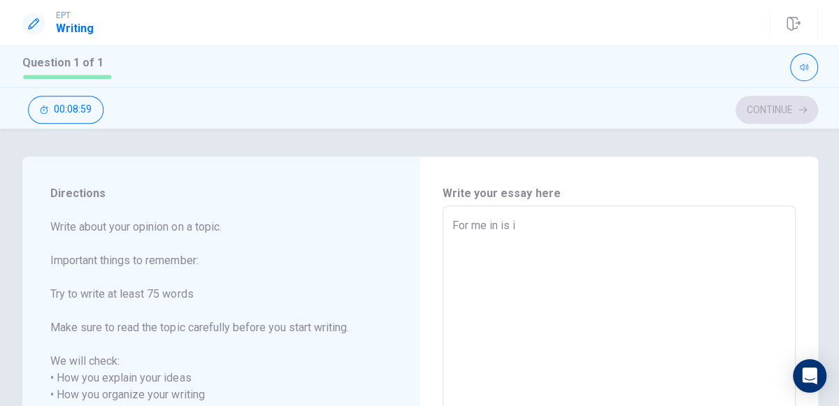
type textarea "For me in is"
type textarea "x"
type textarea "For me in i"
type textarea "x"
type textarea "For me in"
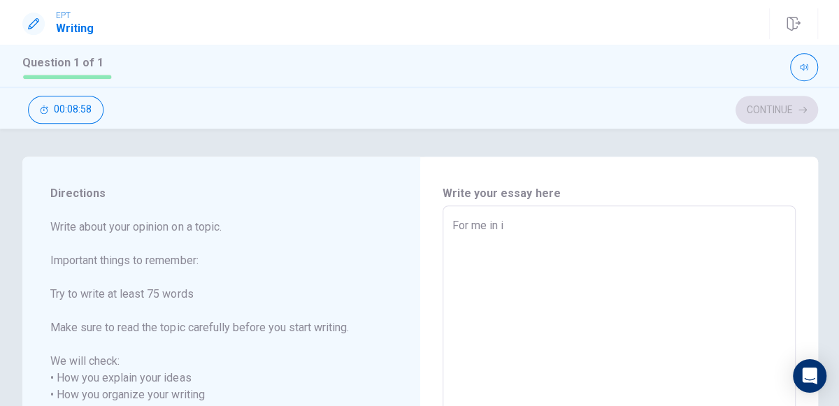
type textarea "x"
type textarea "For me in"
type textarea "x"
type textarea "For me i"
type textarea "x"
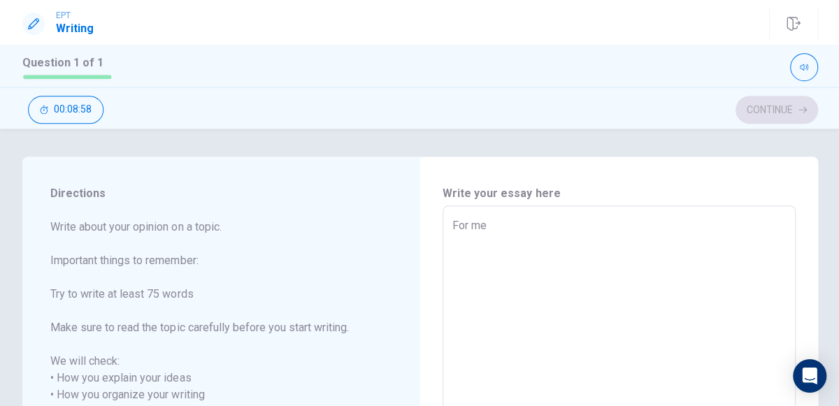
type textarea "For me"
type textarea "x"
type textarea "For m"
type textarea "x"
type textarea "For"
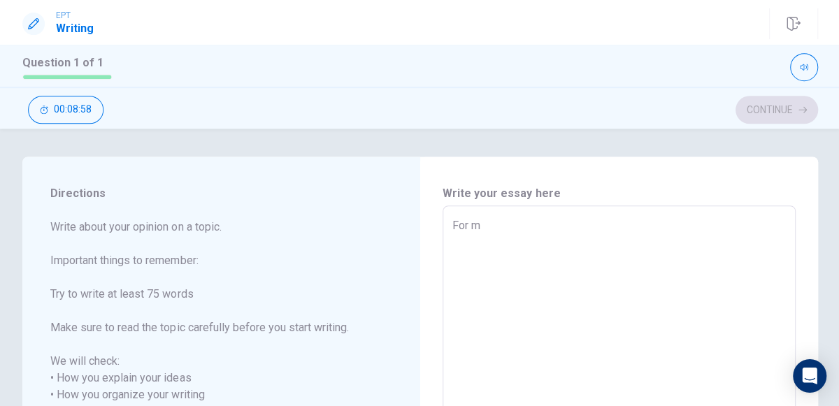
type textarea "x"
type textarea "For"
type textarea "x"
type textarea "Fo"
type textarea "x"
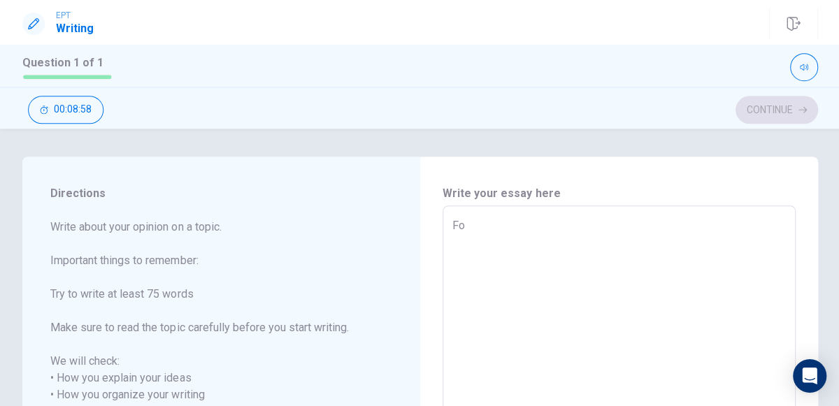
type textarea "F"
type textarea "x"
type textarea "F"
type textarea "x"
type textarea "Fo"
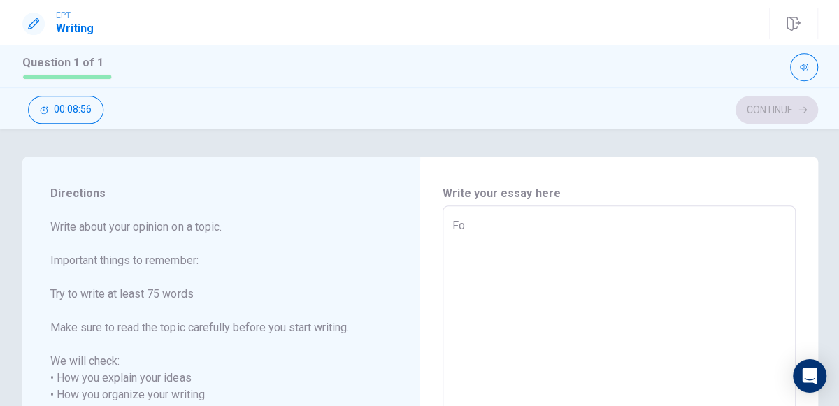
type textarea "x"
type textarea "For"
type textarea "x"
type textarea "For"
type textarea "x"
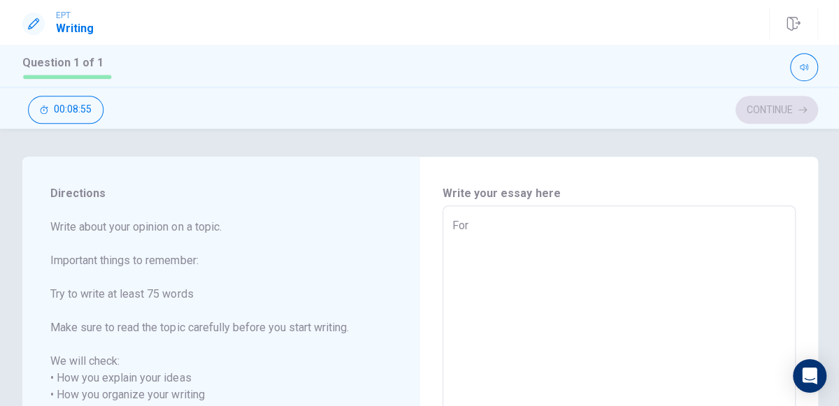
type textarea "For m"
type textarea "x"
type textarea "For me"
type textarea "x"
type textarea "For me i"
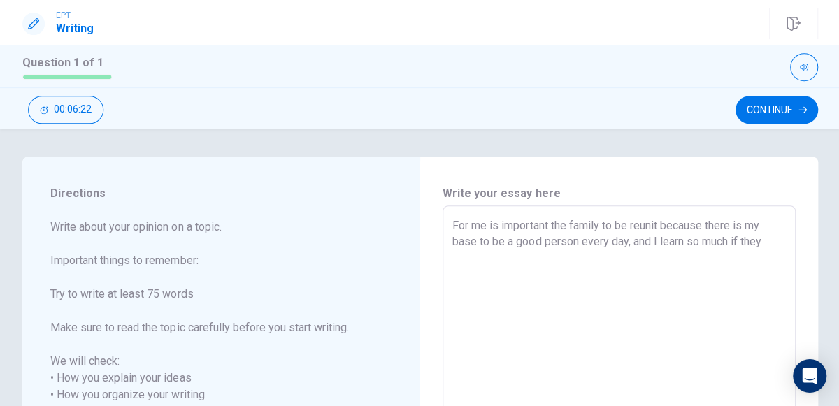
click at [551, 231] on textarea "For me is important the family to be reunit because there is my base to be a go…" at bounding box center [618, 411] width 333 height 388
click at [479, 223] on textarea "For me is important the family to be reunit because there is my base to be a go…" at bounding box center [618, 411] width 333 height 388
click at [483, 226] on textarea "For me is important the family to be reunit because there is my base to be a go…" at bounding box center [618, 411] width 333 height 388
click at [761, 226] on textarea "For my culture the Chrismas is imortant because is a time that all the family" at bounding box center [618, 411] width 333 height 388
click at [766, 222] on textarea "For my culture the Chrismas is imortant because is a time that all the family" at bounding box center [618, 411] width 333 height 388
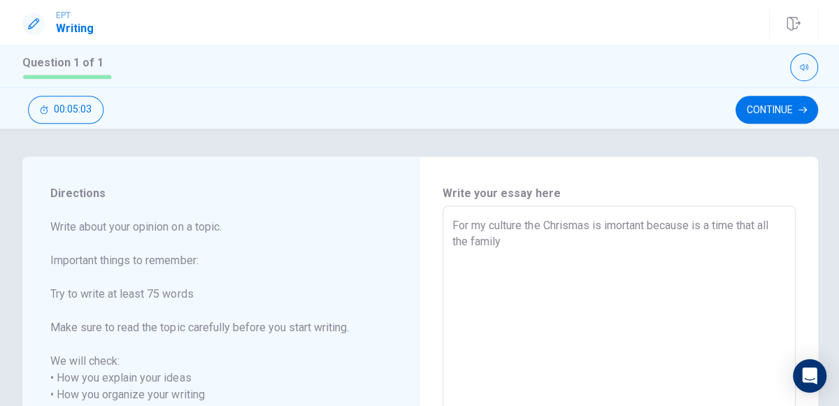
click at [762, 229] on textarea "For my culture the Chrismas is imortant because is a time that all the family" at bounding box center [618, 411] width 333 height 388
click at [631, 245] on textarea "For my culture the Chrismas is imortant because is a time that have all the fam…" at bounding box center [618, 411] width 333 height 388
click at [601, 260] on textarea "For my culture the Chrismas is imortant because is a time that have all the fam…" at bounding box center [618, 411] width 333 height 388
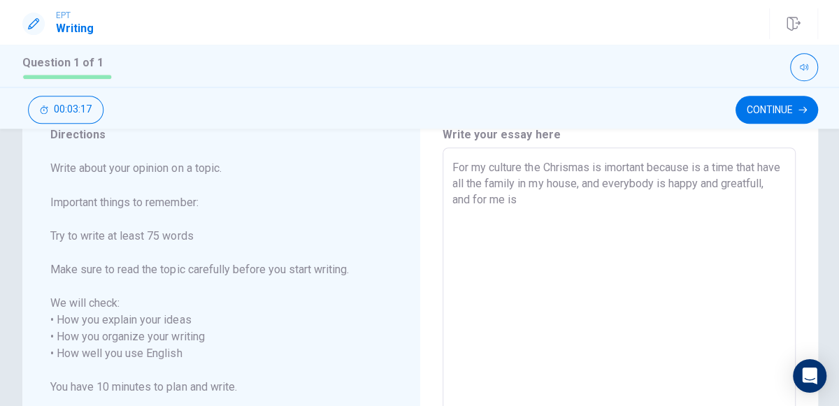
scroll to position [57, 0]
click at [803, 116] on button "Continue" at bounding box center [775, 110] width 83 height 28
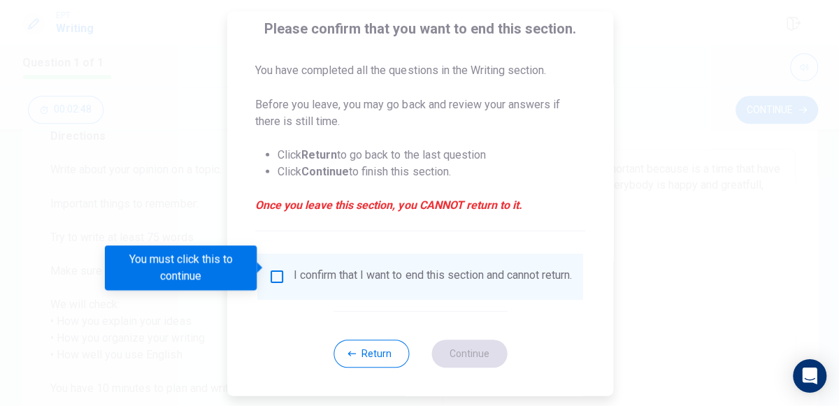
scroll to position [113, 0]
click at [273, 268] on input "You must click this to continue" at bounding box center [277, 276] width 17 height 17
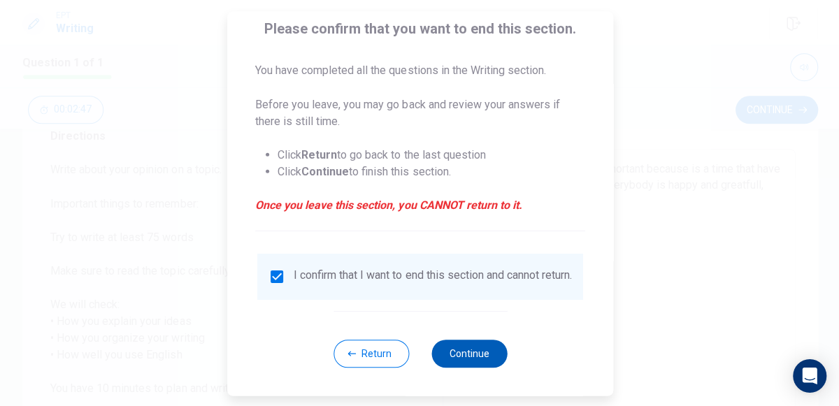
click at [460, 367] on button "Continue" at bounding box center [469, 353] width 76 height 28
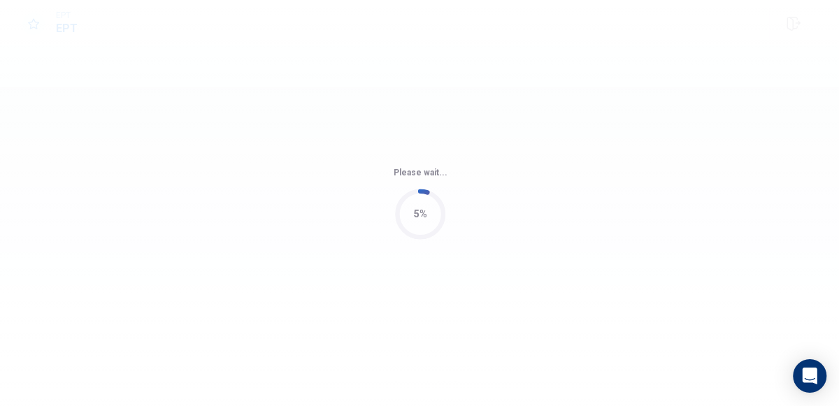
scroll to position [0, 0]
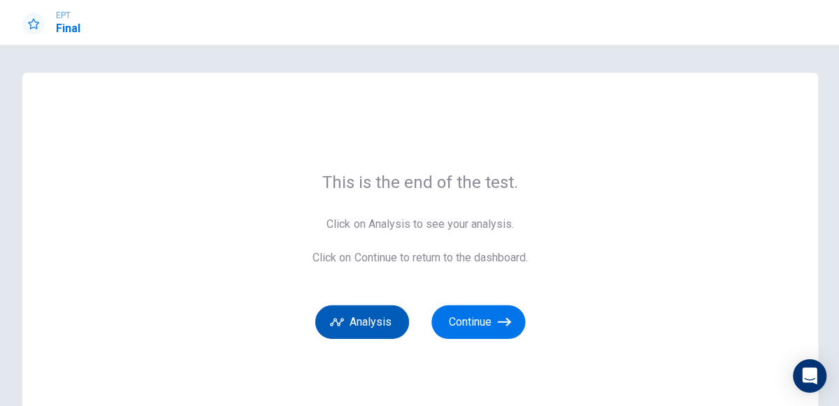
click at [375, 329] on button "Analysis" at bounding box center [362, 322] width 94 height 34
